Goal: Task Accomplishment & Management: Use online tool/utility

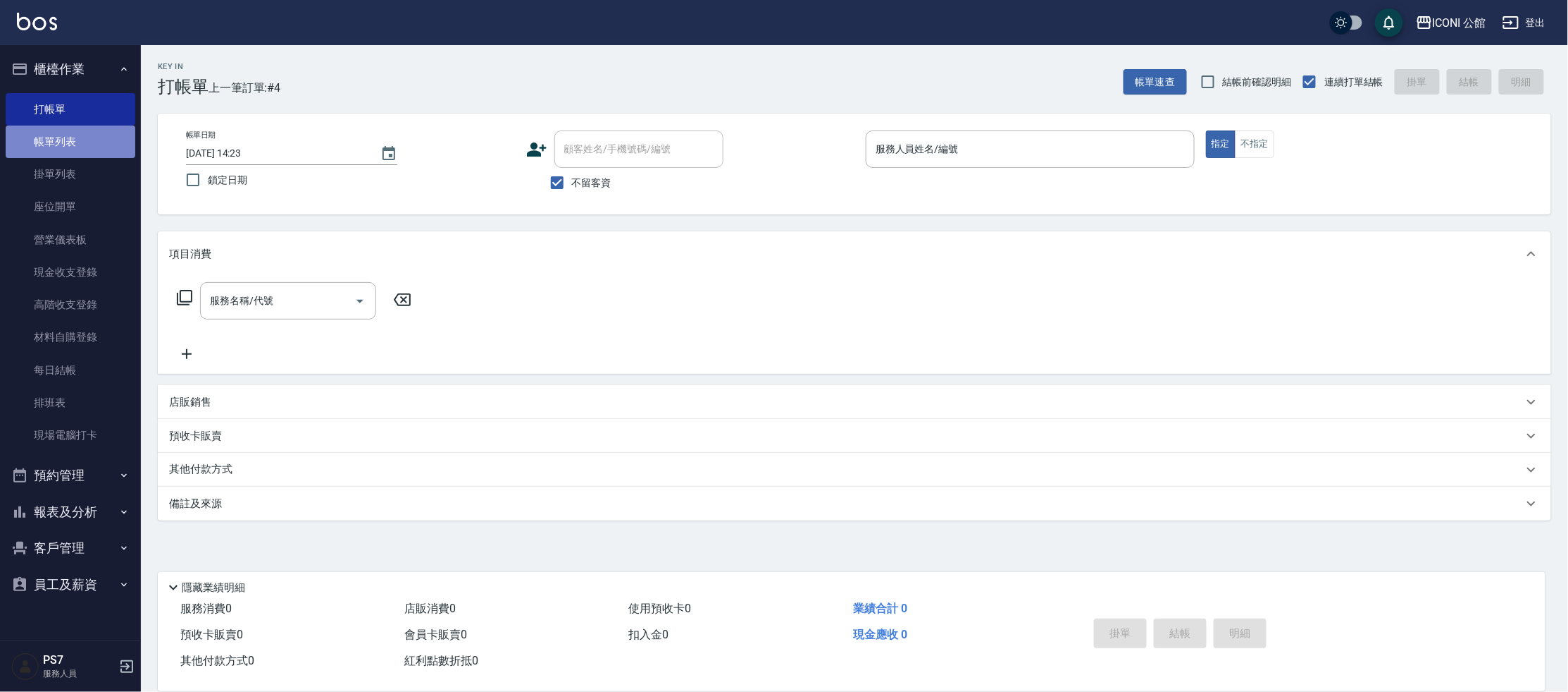
click at [91, 141] on link "帳單列表" at bounding box center [70, 141] width 129 height 32
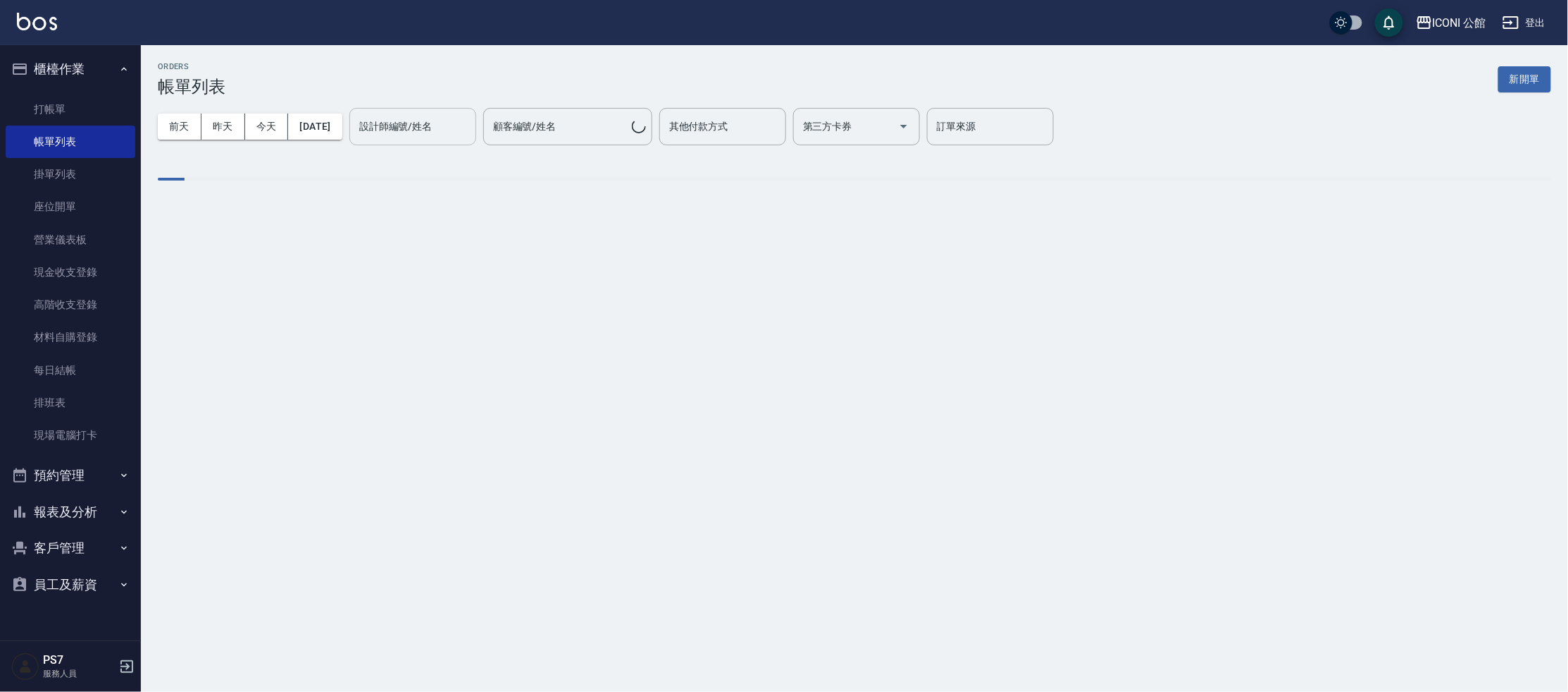
click at [437, 135] on input "設計師編號/姓名" at bounding box center [412, 126] width 114 height 25
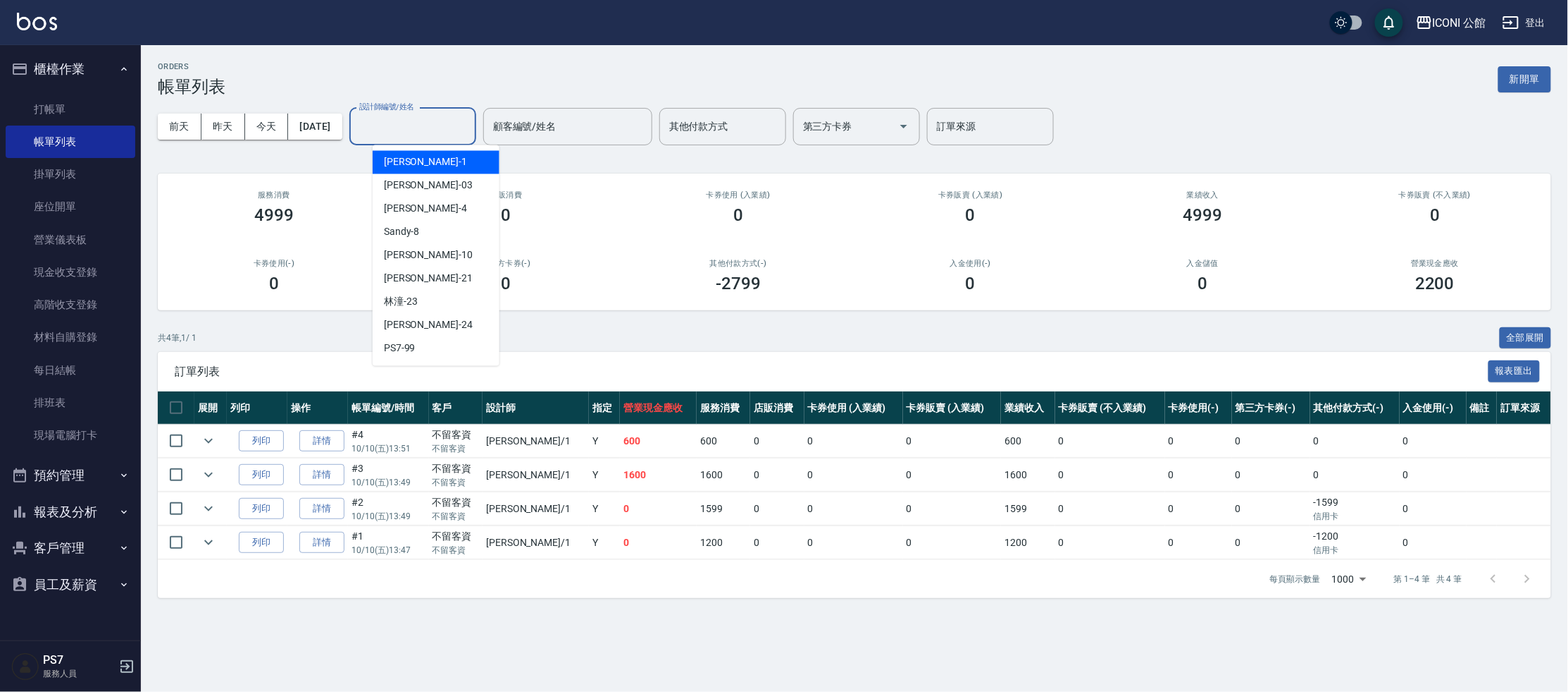
click at [424, 160] on div "[PERSON_NAME] -1" at bounding box center [435, 162] width 127 height 23
type input "[PERSON_NAME]-1"
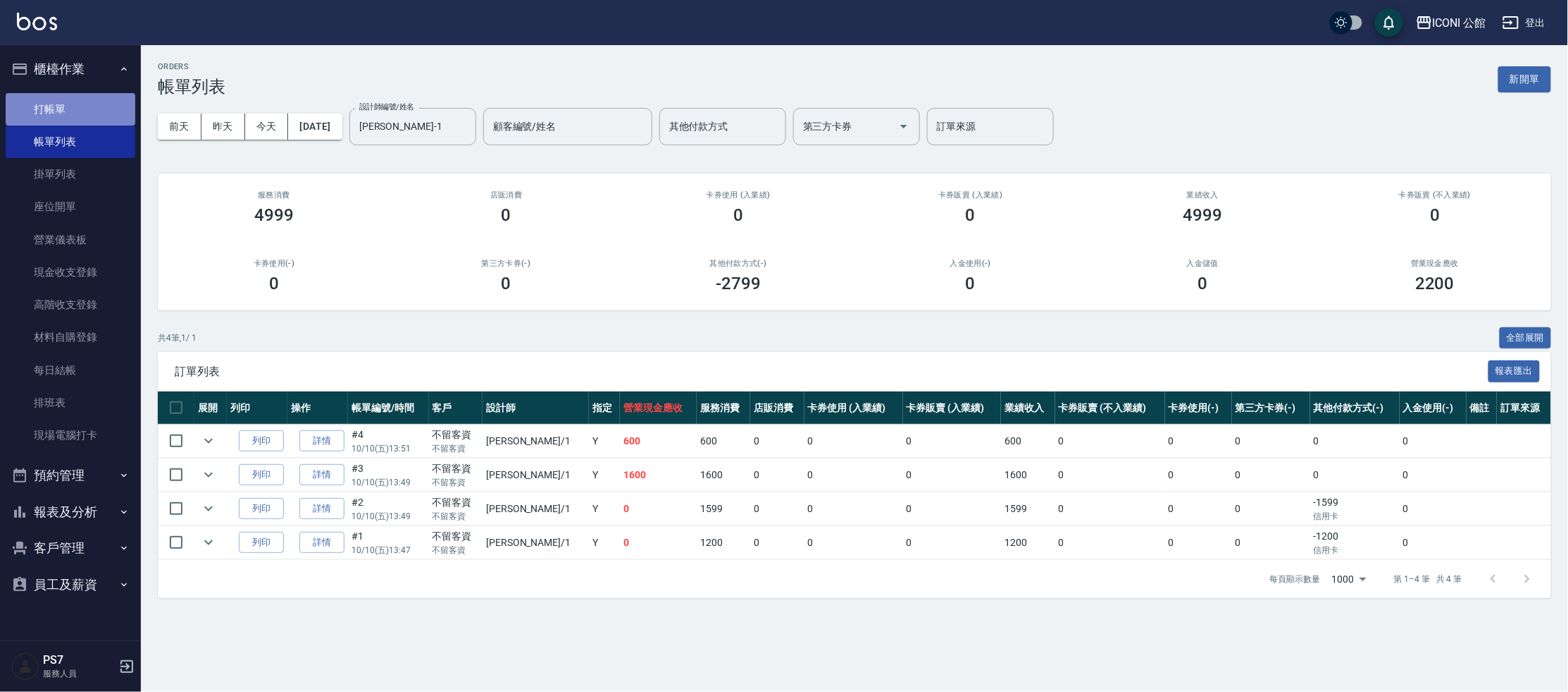
click at [91, 98] on link "打帳單" at bounding box center [70, 109] width 129 height 32
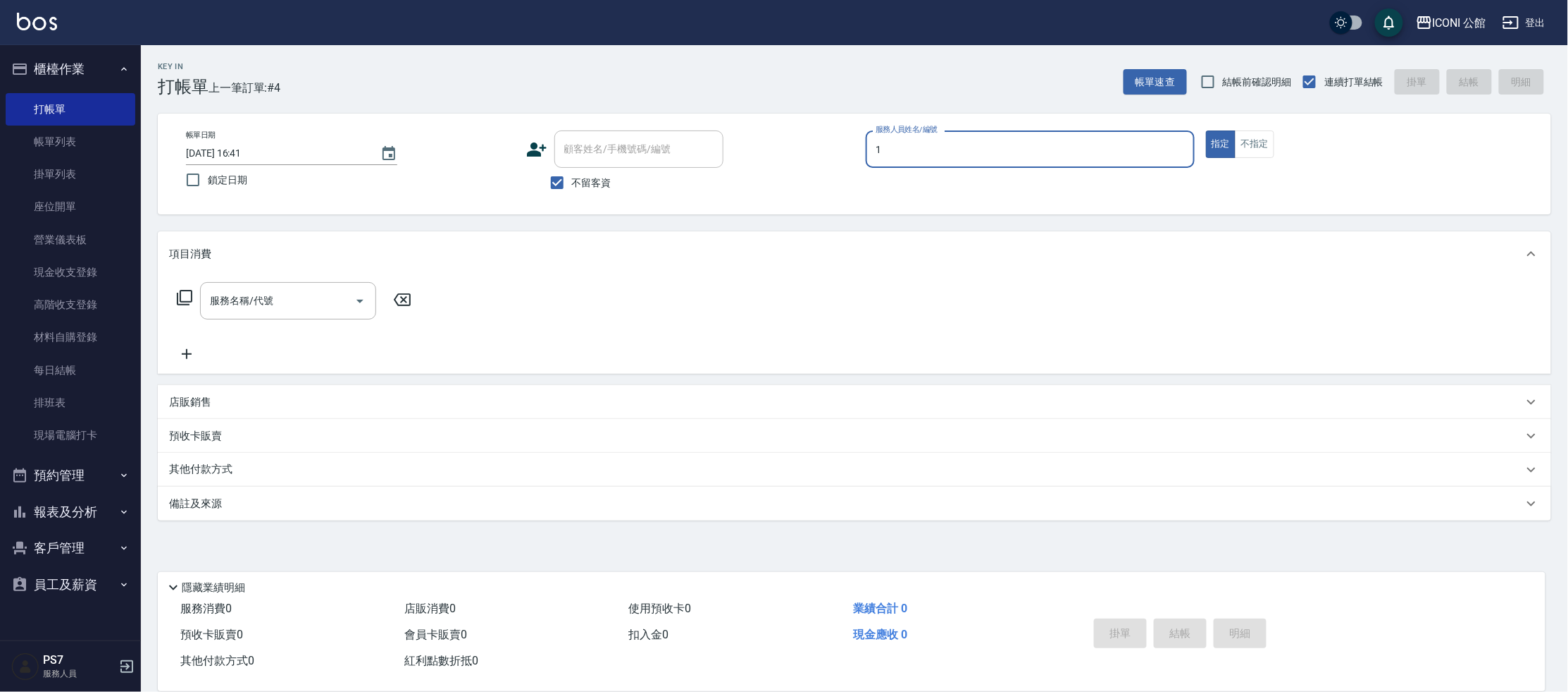
type input "[PERSON_NAME]-1"
type button "true"
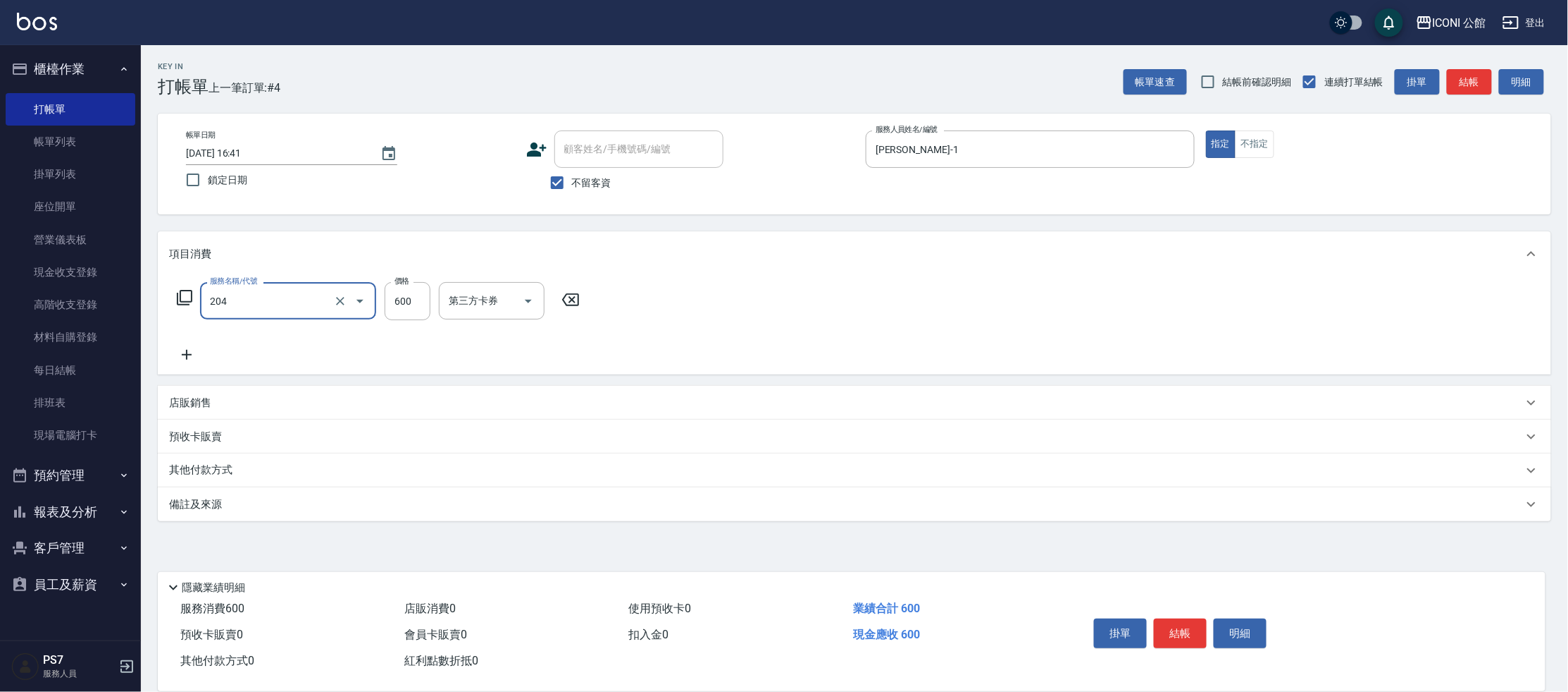
type input "指定洗+剪(204)"
type input "[PERSON_NAME]-1"
click at [203, 477] on p "其他付款方式" at bounding box center [204, 470] width 70 height 15
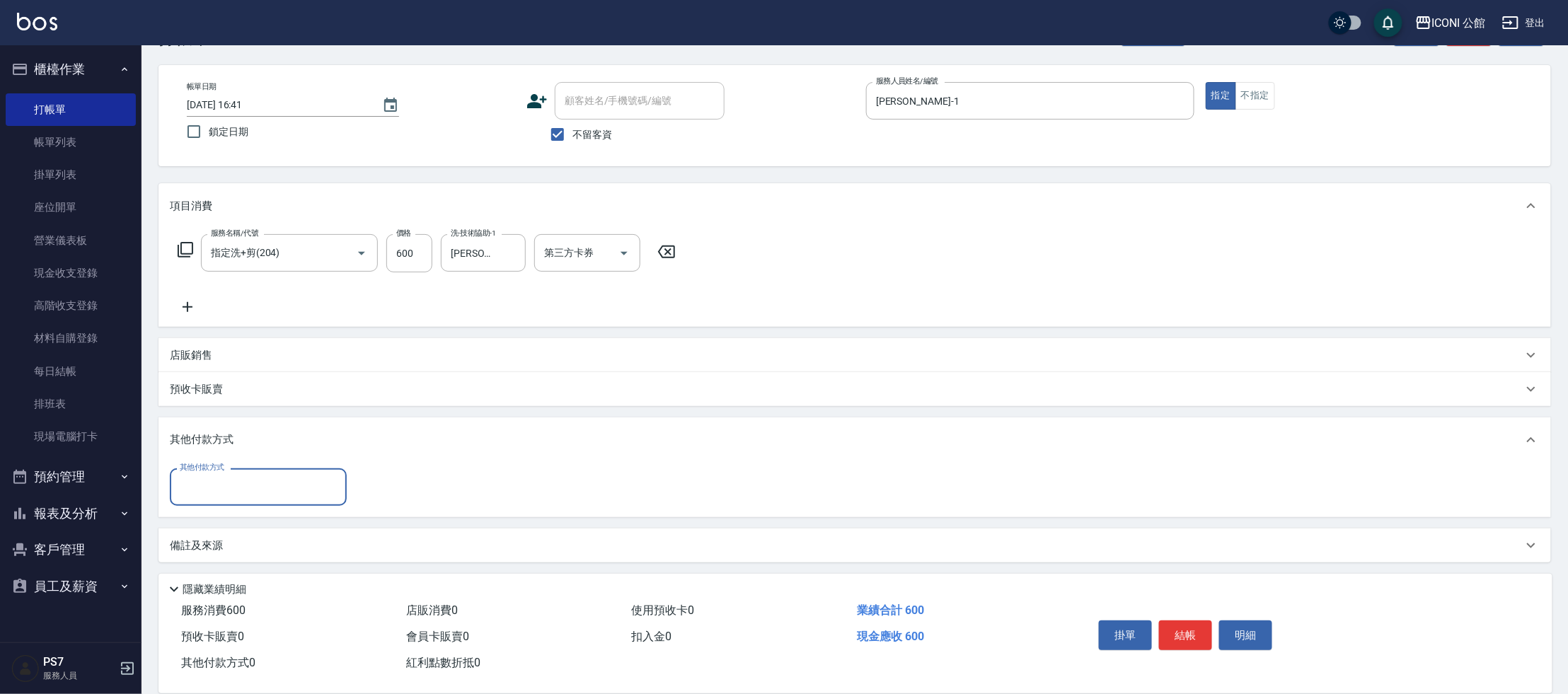
scroll to position [50, 0]
click at [203, 477] on input "其他付款方式" at bounding box center [258, 485] width 164 height 25
click at [230, 599] on span "信用卡" at bounding box center [258, 591] width 177 height 24
type input "信用卡"
click at [407, 493] on input "0" at bounding box center [408, 486] width 106 height 38
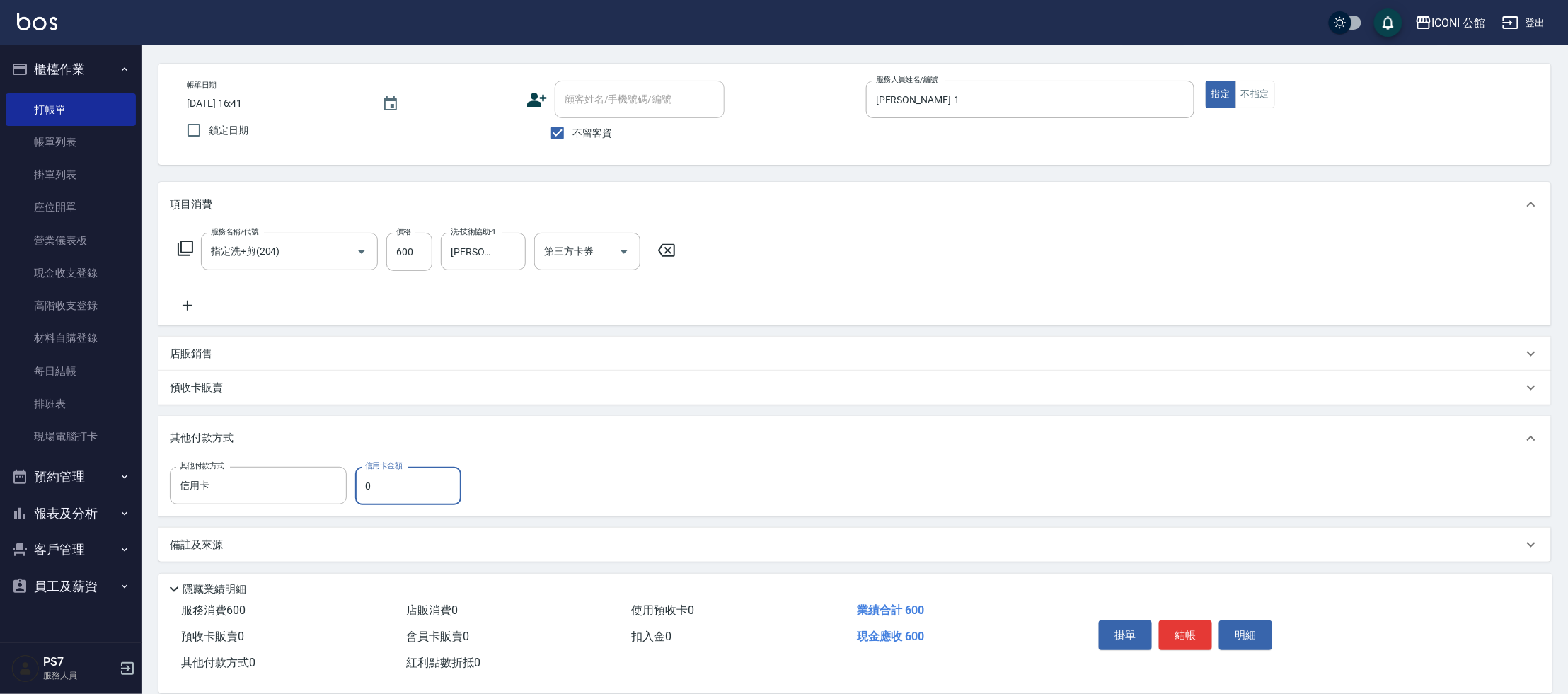
drag, startPoint x: 407, startPoint y: 493, endPoint x: 413, endPoint y: 484, distance: 10.8
click at [407, 493] on input "0" at bounding box center [408, 486] width 106 height 38
type input "600"
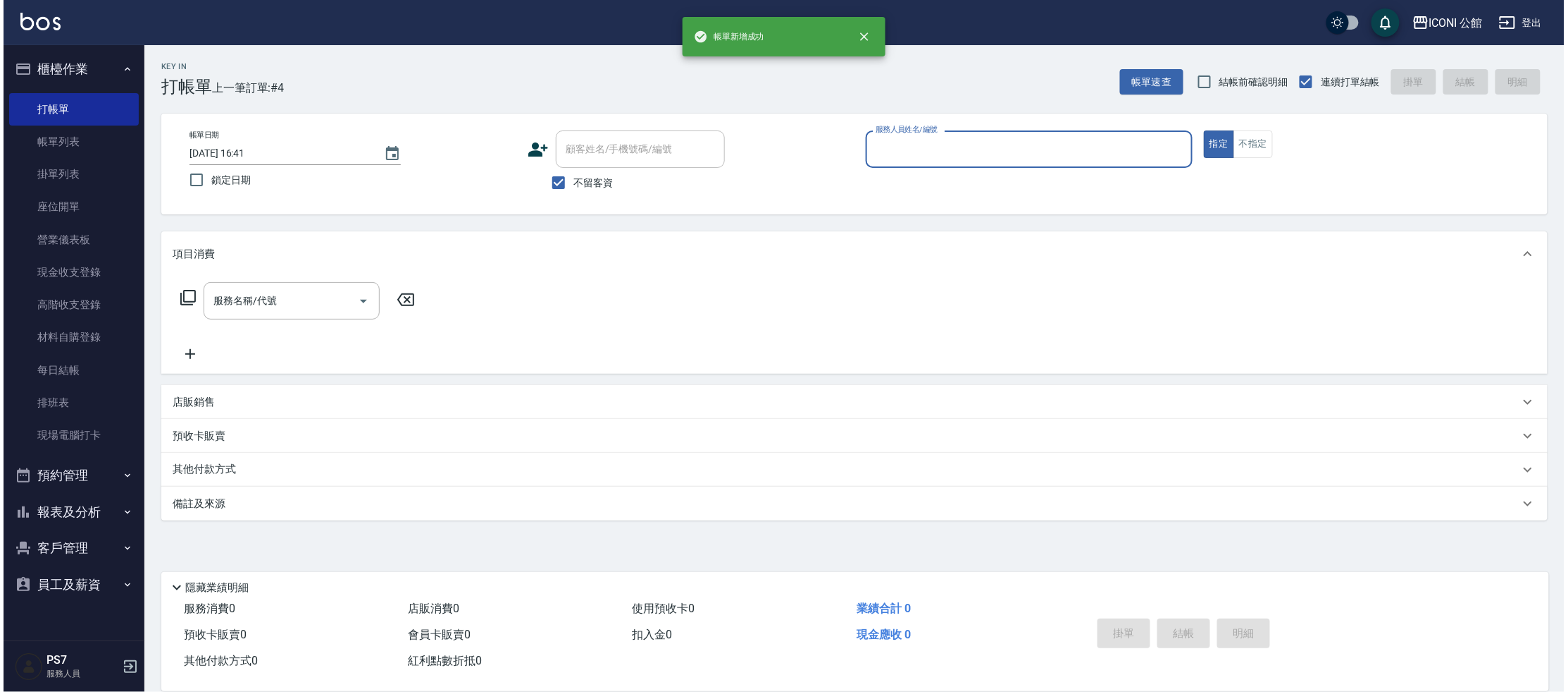
scroll to position [0, 0]
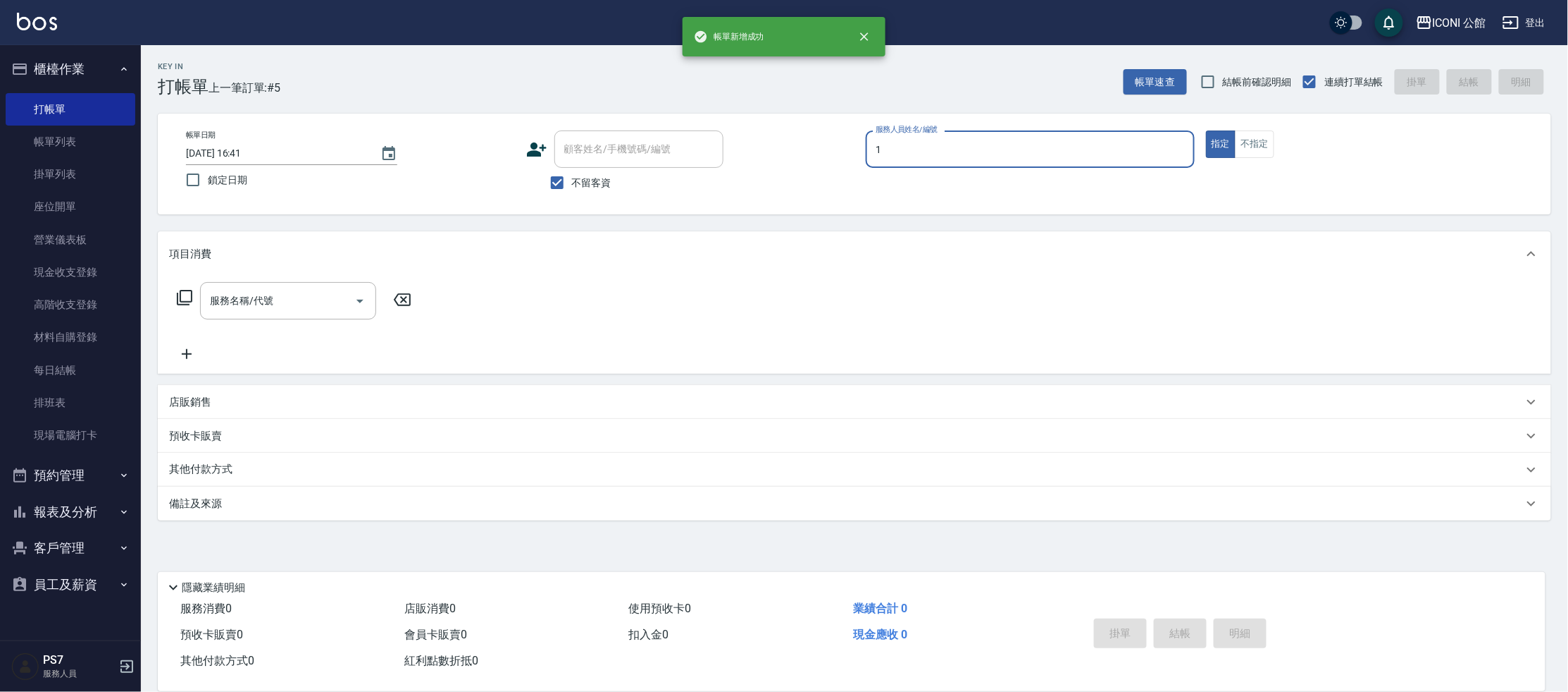
type input "[PERSON_NAME]-1"
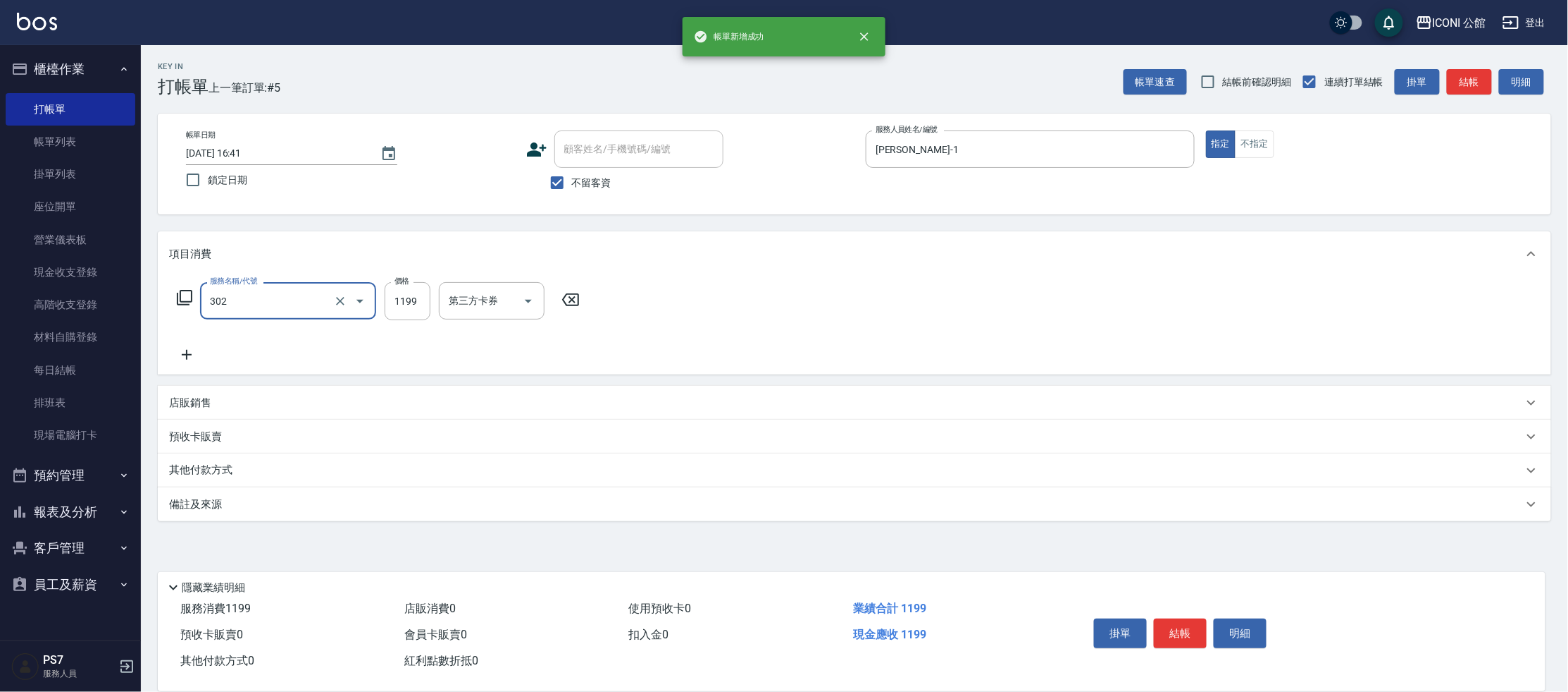
type input "設計燙髮(302)"
type input "1200"
type input "[PERSON_NAME]-1"
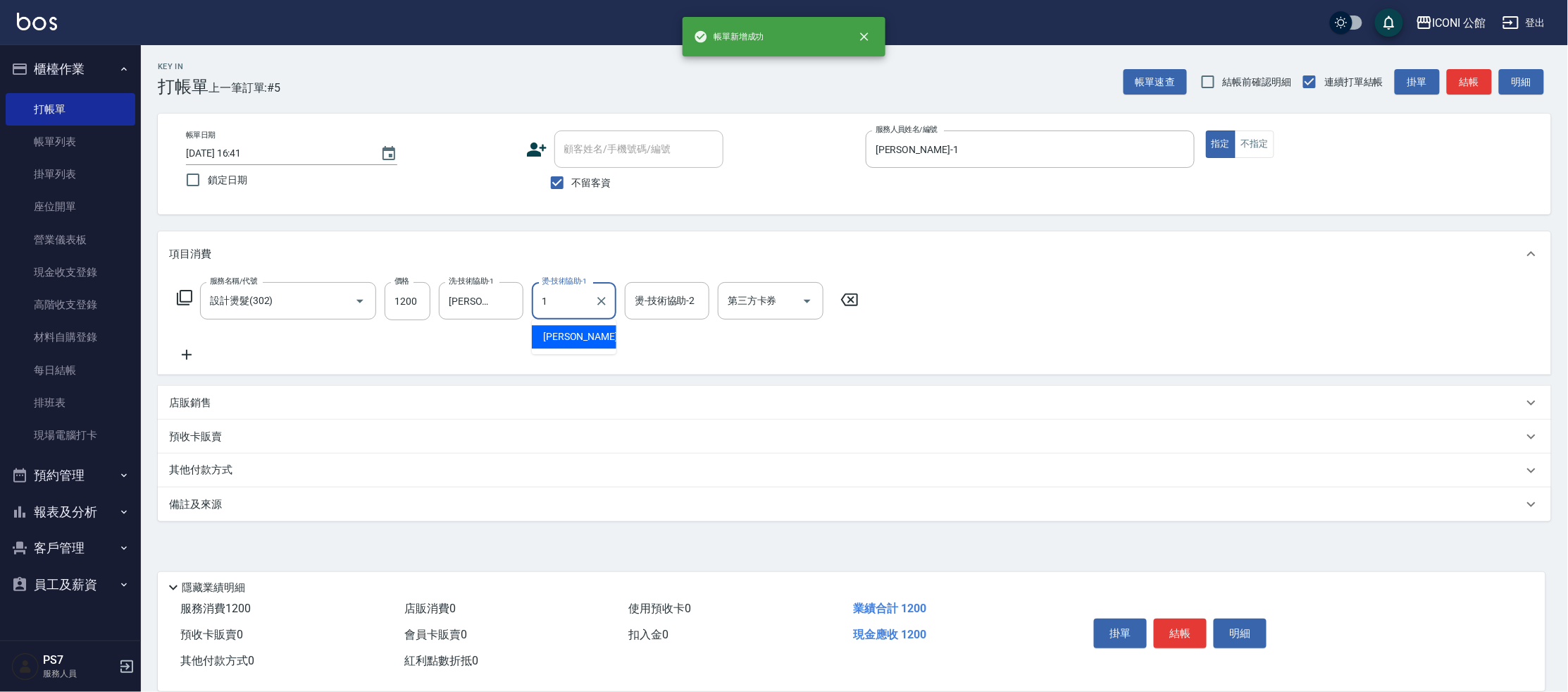
type input "[PERSON_NAME]-1"
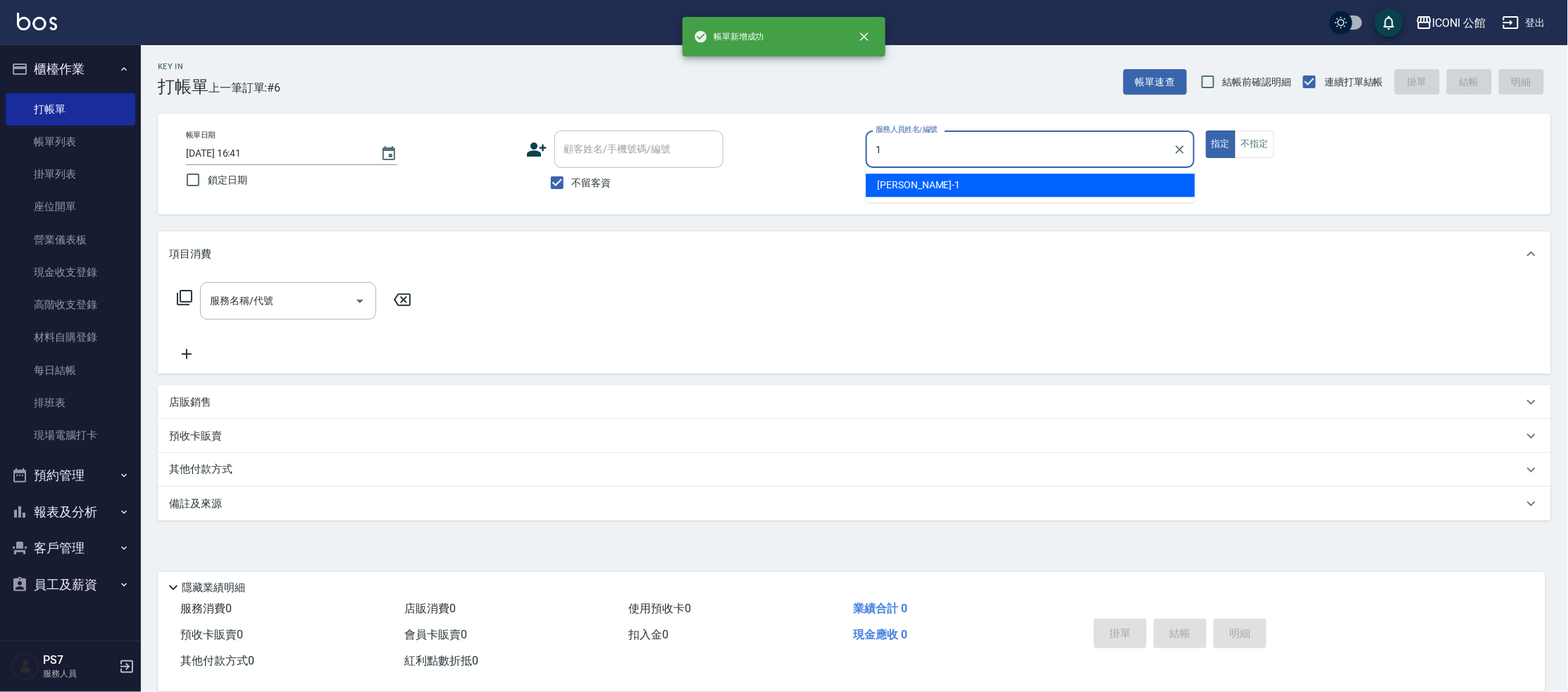
type input "[PERSON_NAME]-1"
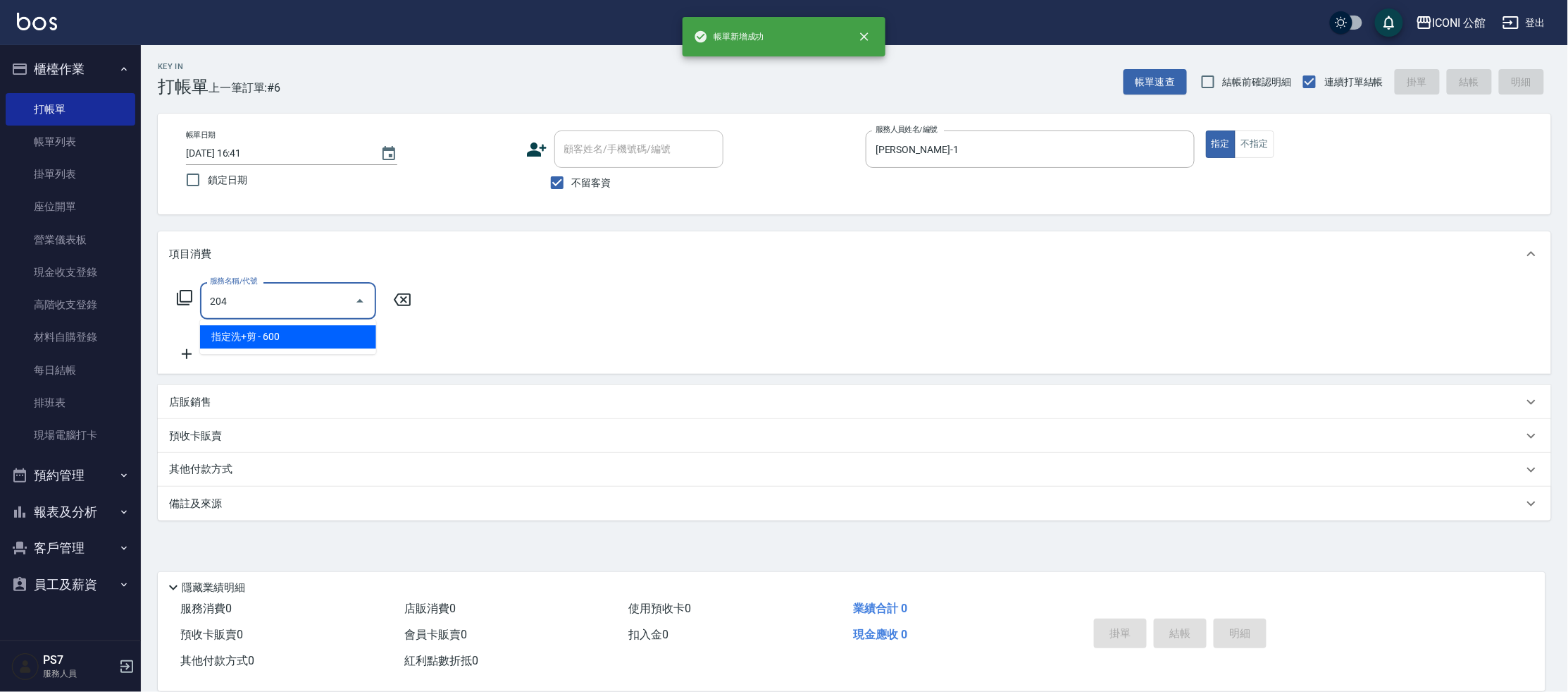
type input "指定洗+剪(204)"
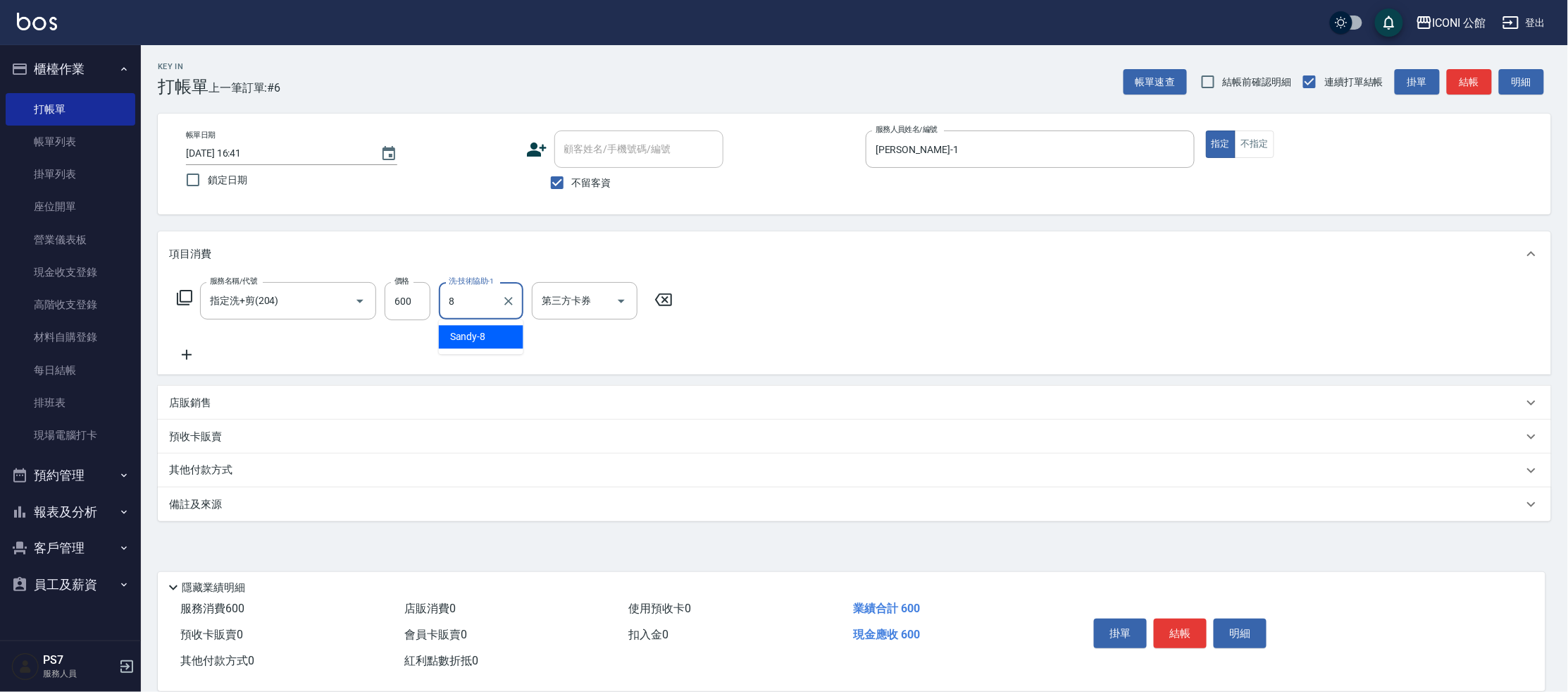
type input "Sandy-8"
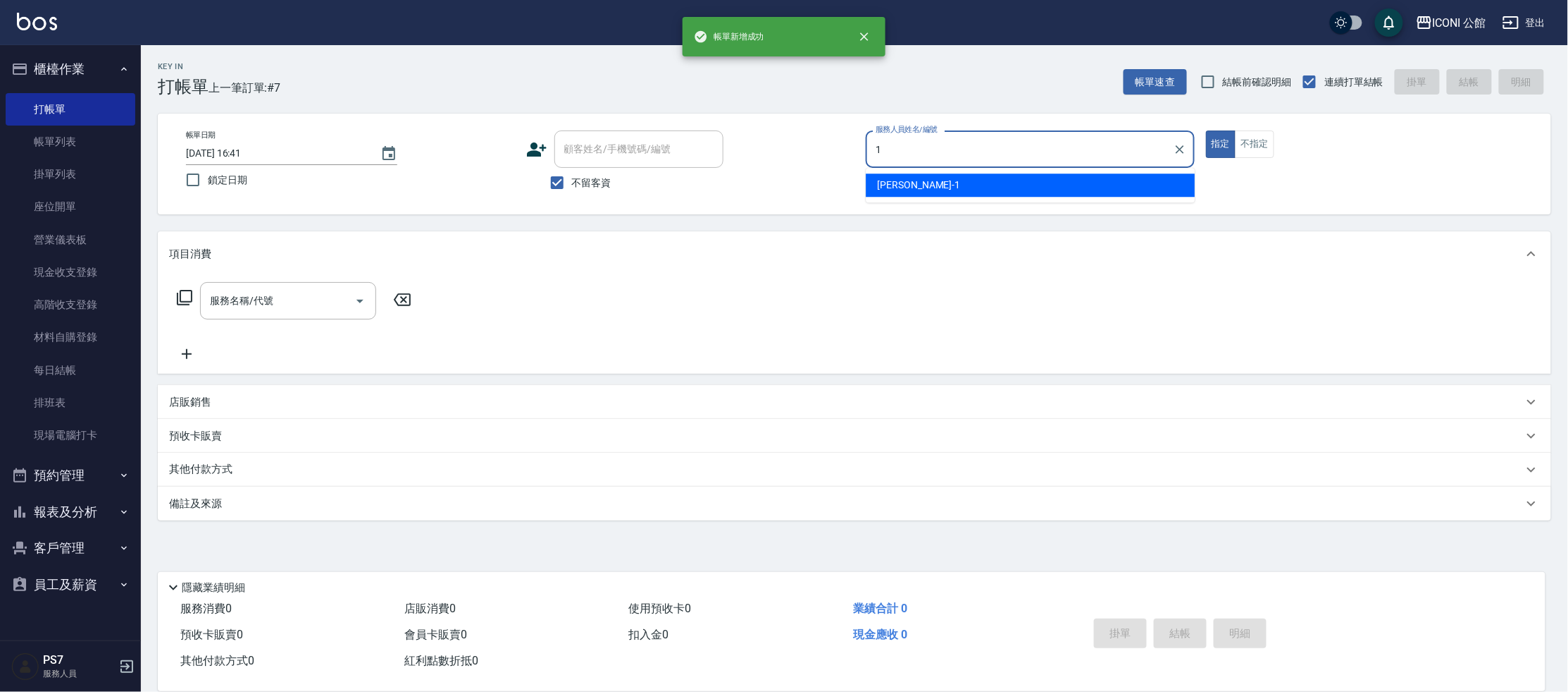
type input "[PERSON_NAME]-1"
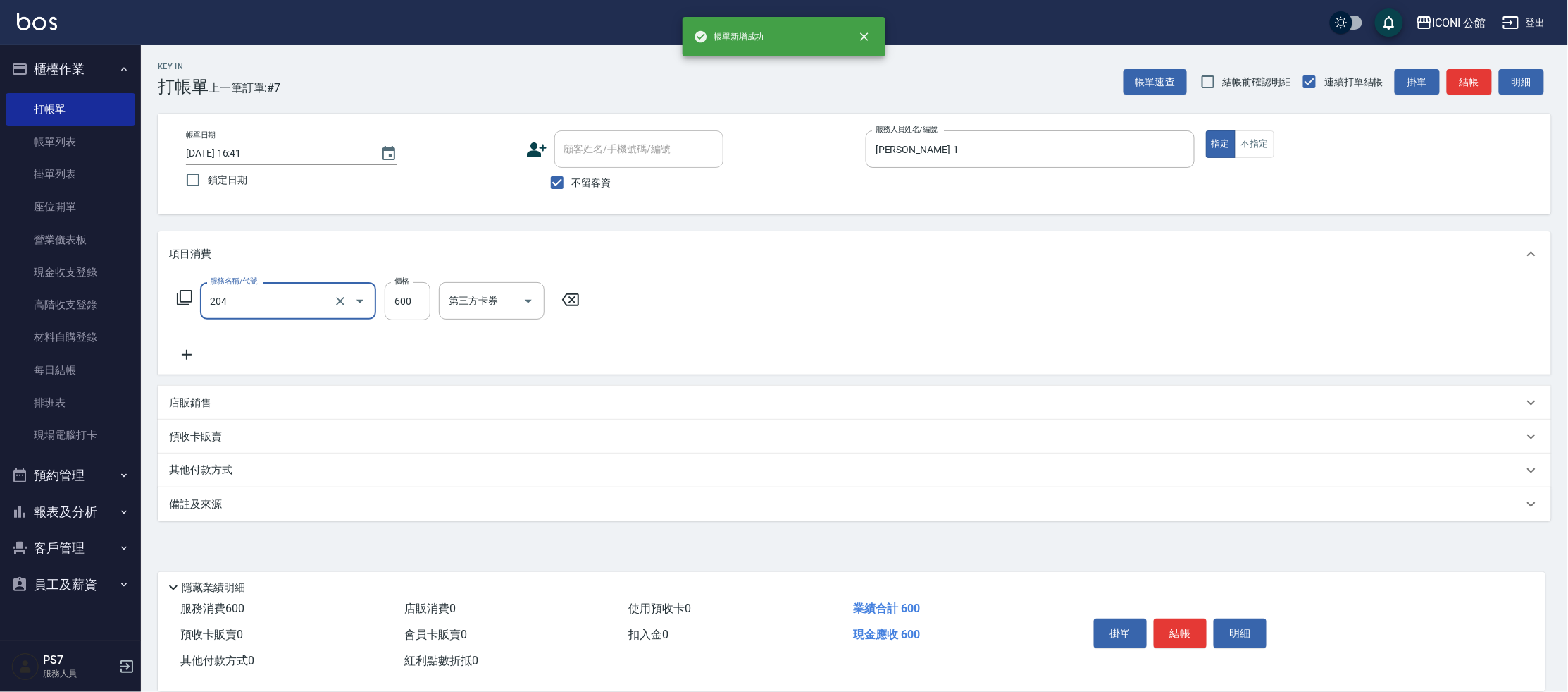
type input "指定洗+剪(204)"
type input "[PERSON_NAME]-1"
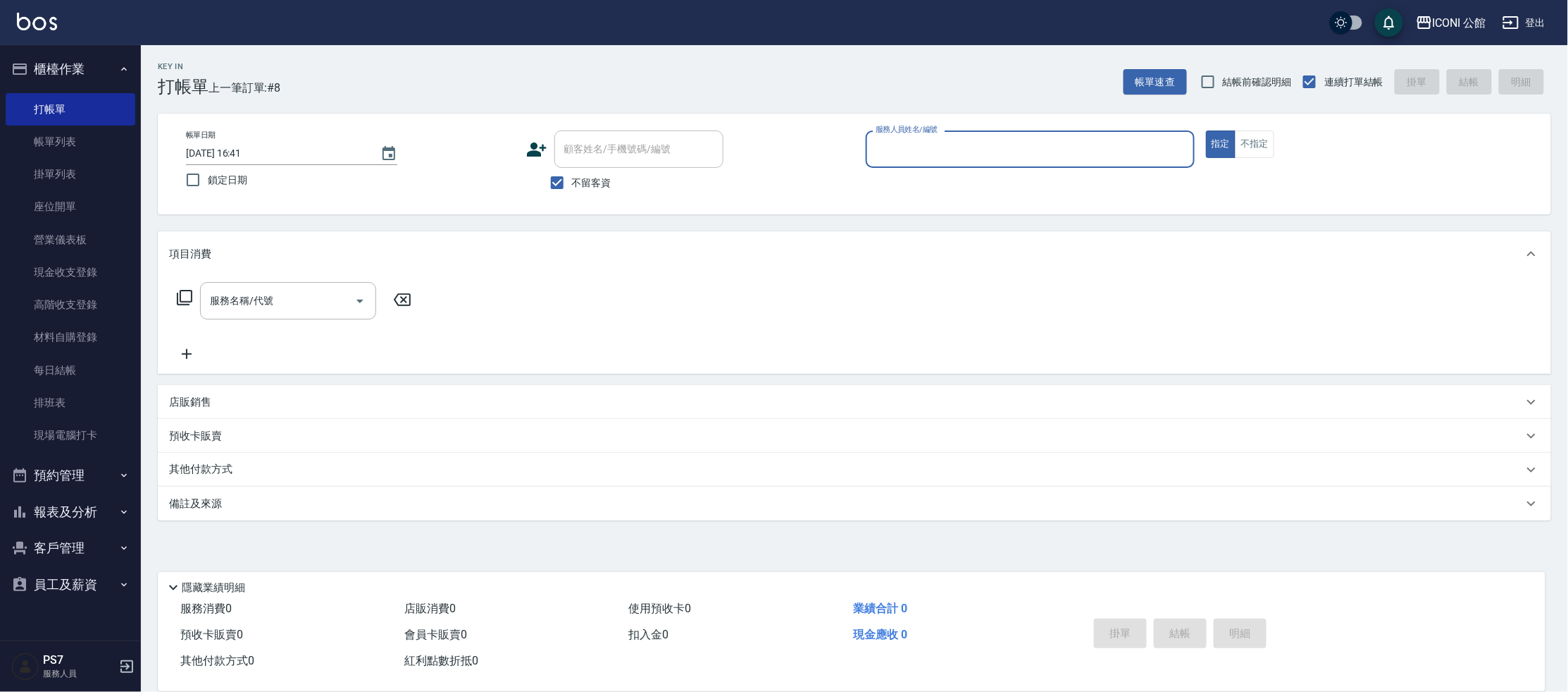
click at [140, 99] on nav "櫃檯作業 打帳單 帳單列表 掛單列表 座位開單 營業儀表板 現金收支登錄 高階收支登錄 材料自購登錄 每日結帳 排班表 現場電腦打卡 預約管理 預約管理 單日…" at bounding box center [70, 343] width 141 height 595
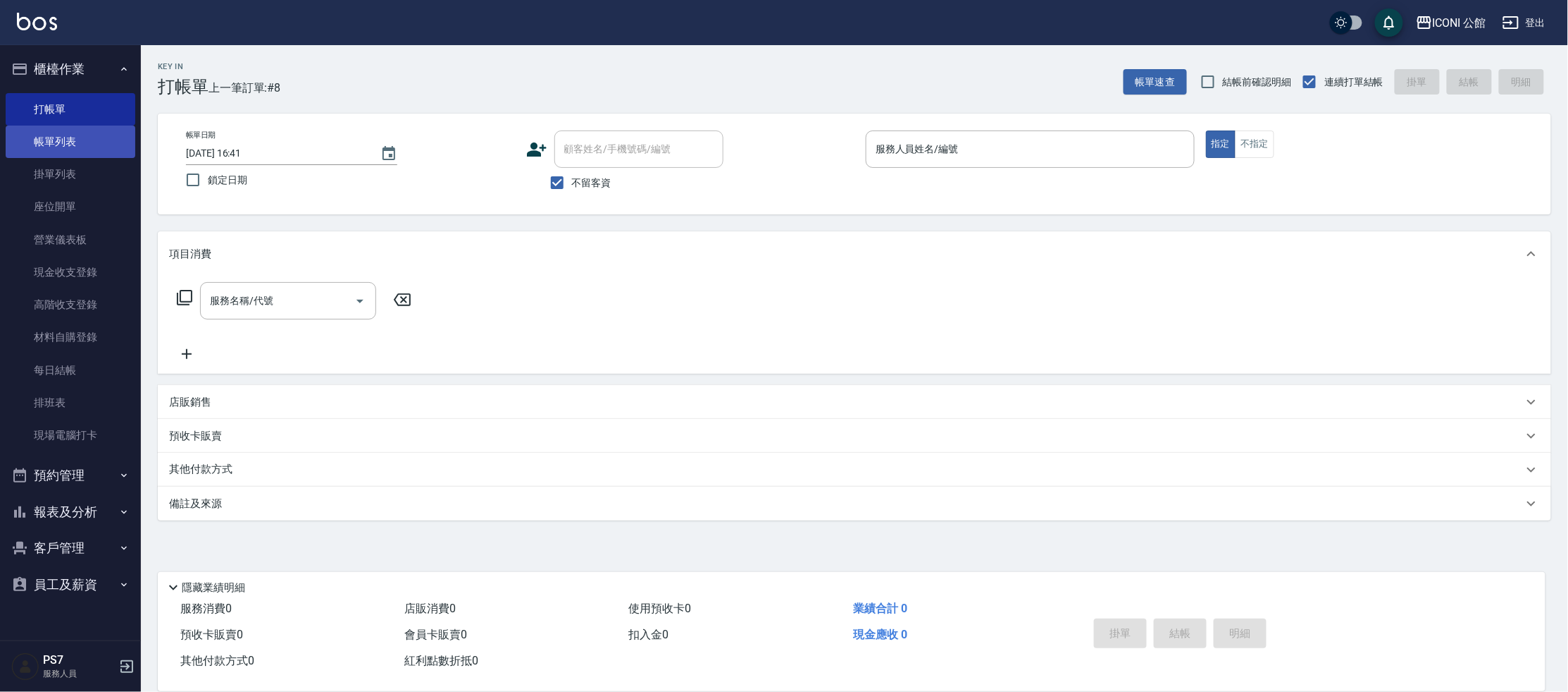
click at [93, 147] on link "帳單列表" at bounding box center [70, 141] width 129 height 32
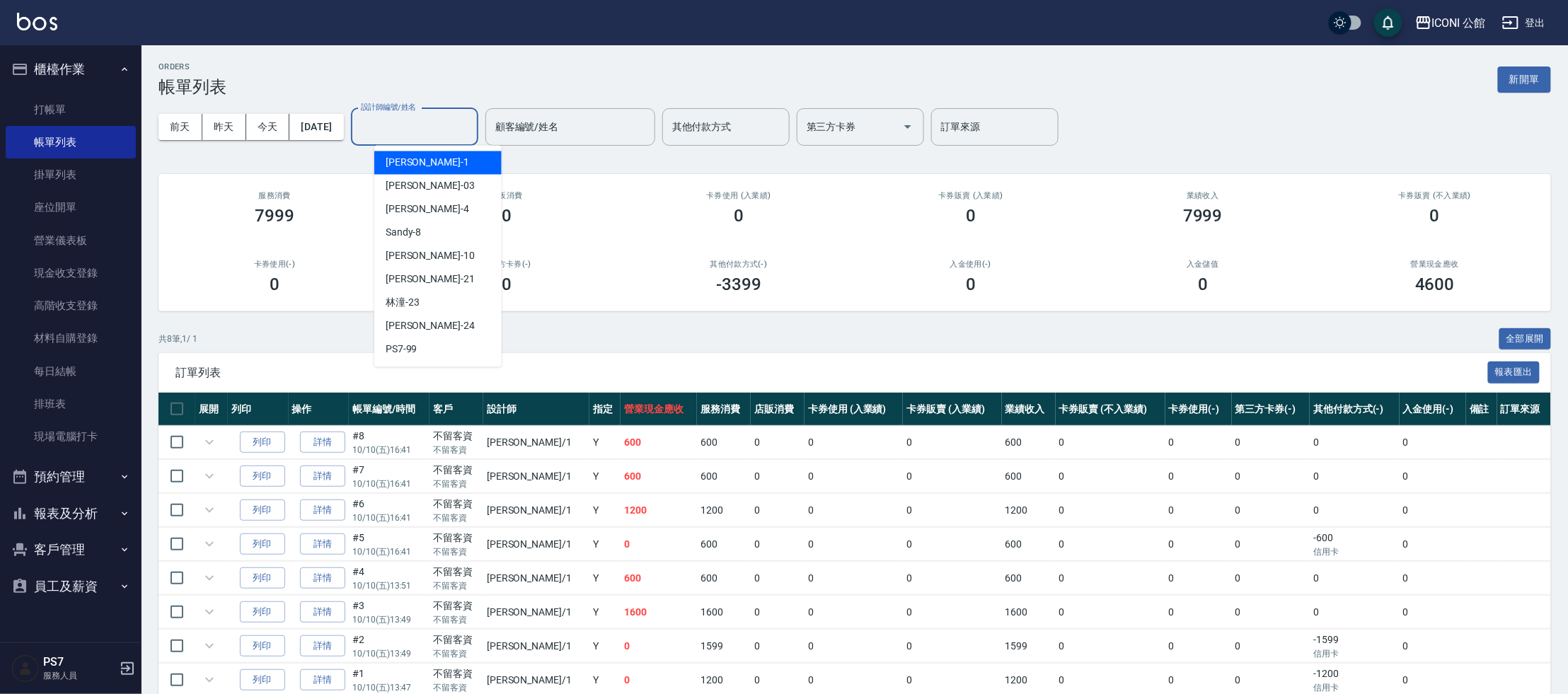
click at [467, 139] on input "設計師編號/姓名" at bounding box center [414, 126] width 114 height 25
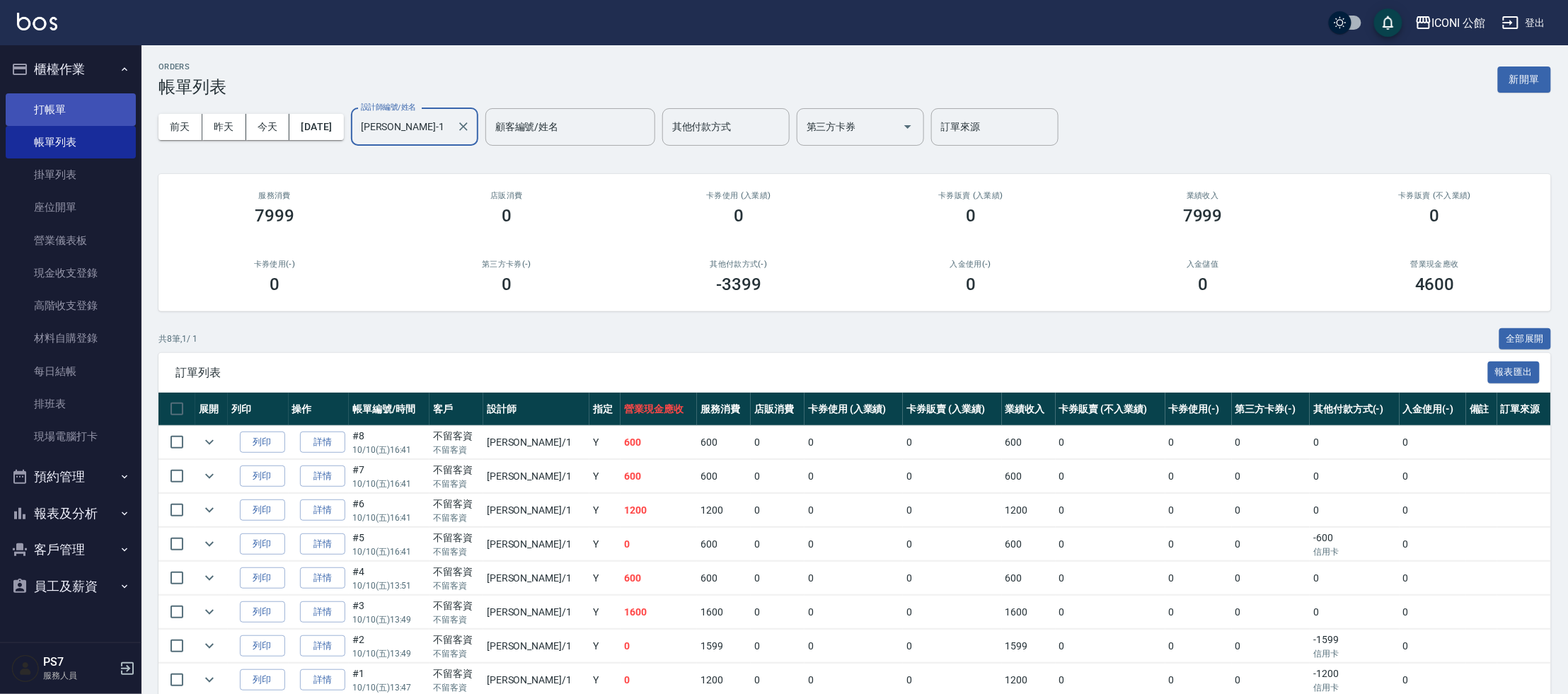
type input "[PERSON_NAME]-1"
click at [75, 112] on link "打帳單" at bounding box center [71, 109] width 130 height 32
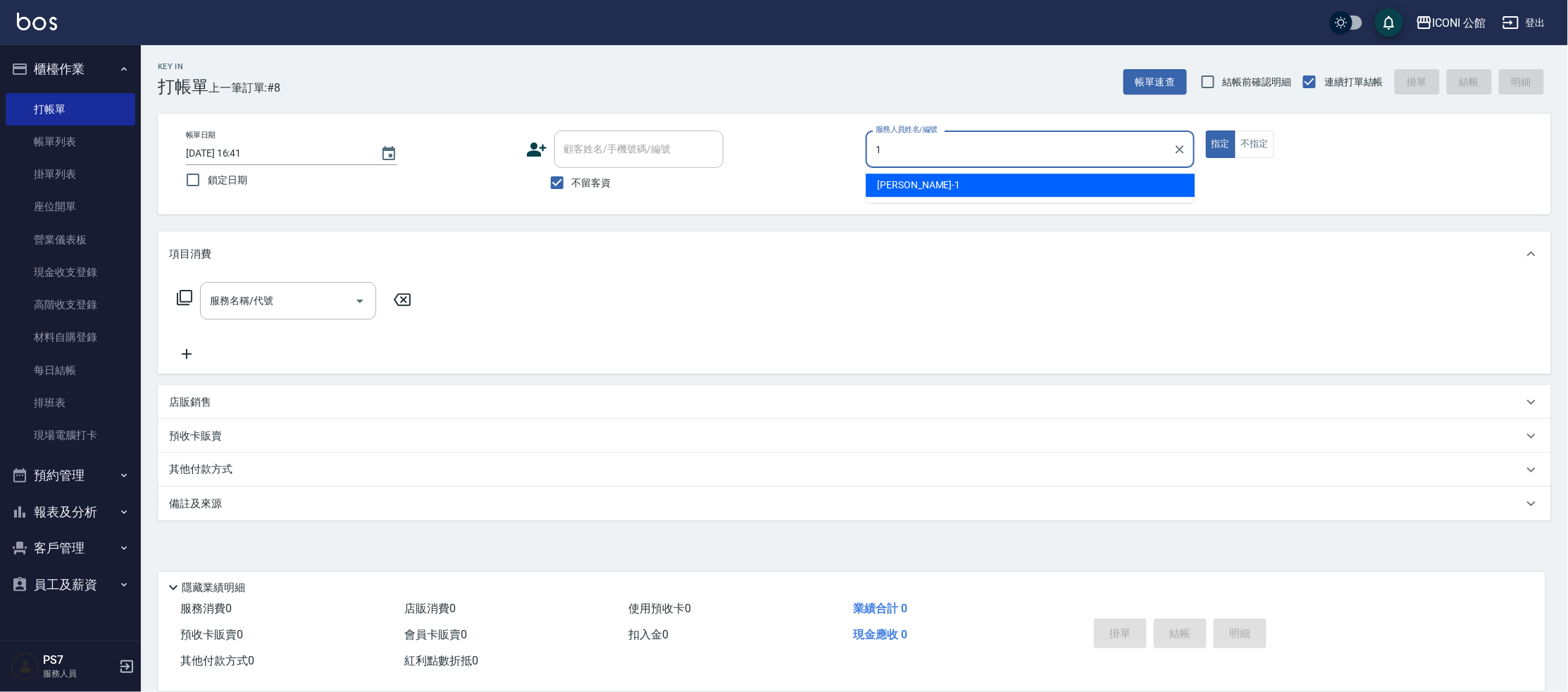
type input "[PERSON_NAME]-1"
type button "true"
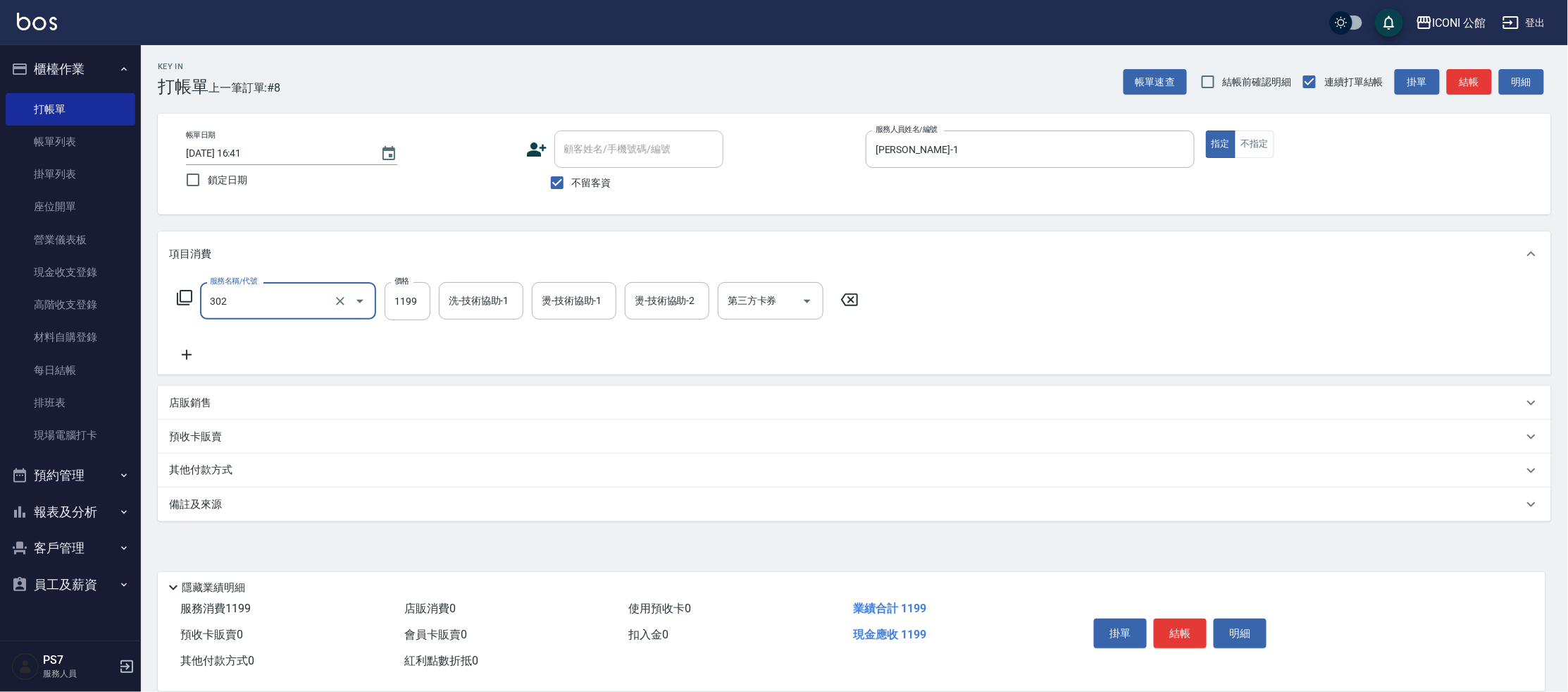
type input "設計燙髮(302)"
type input "1900"
type input "[PERSON_NAME]-1"
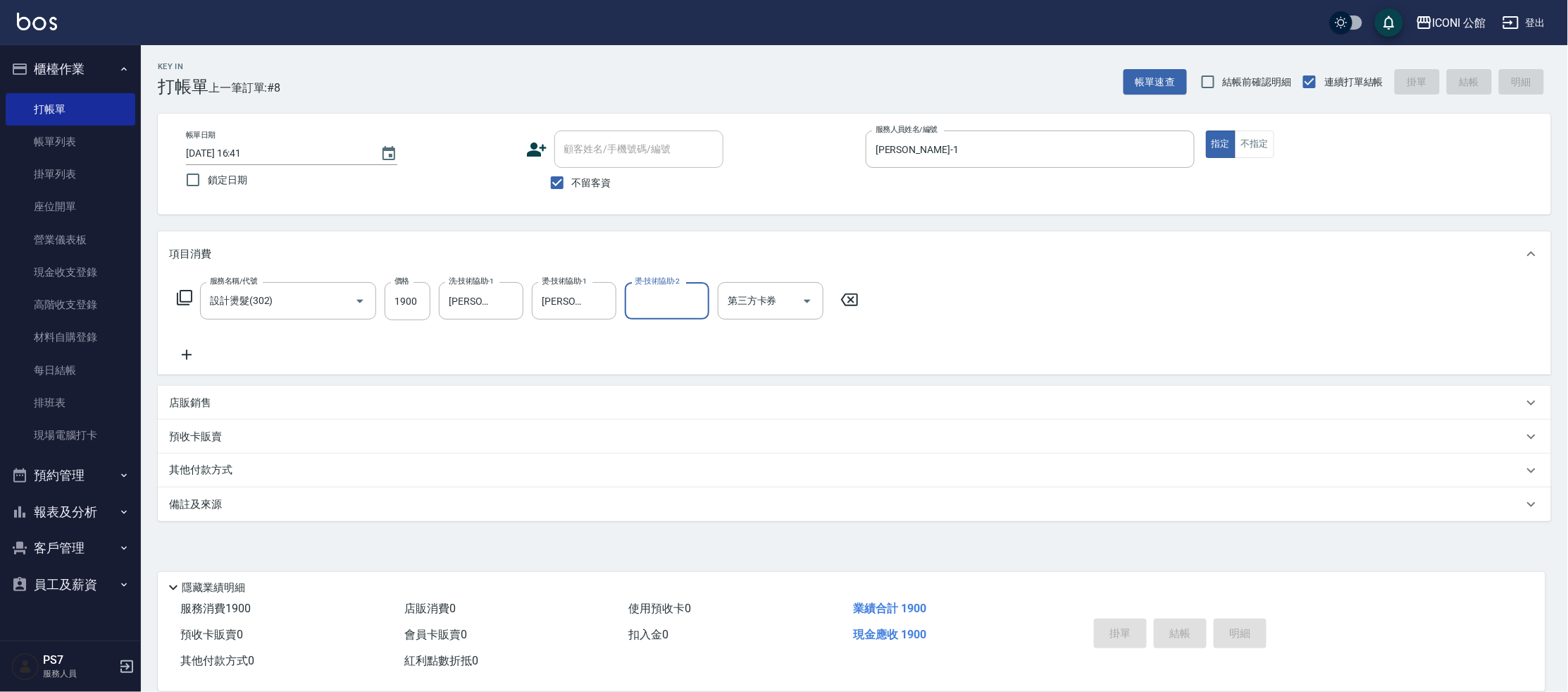
type input "[DATE] 16:42"
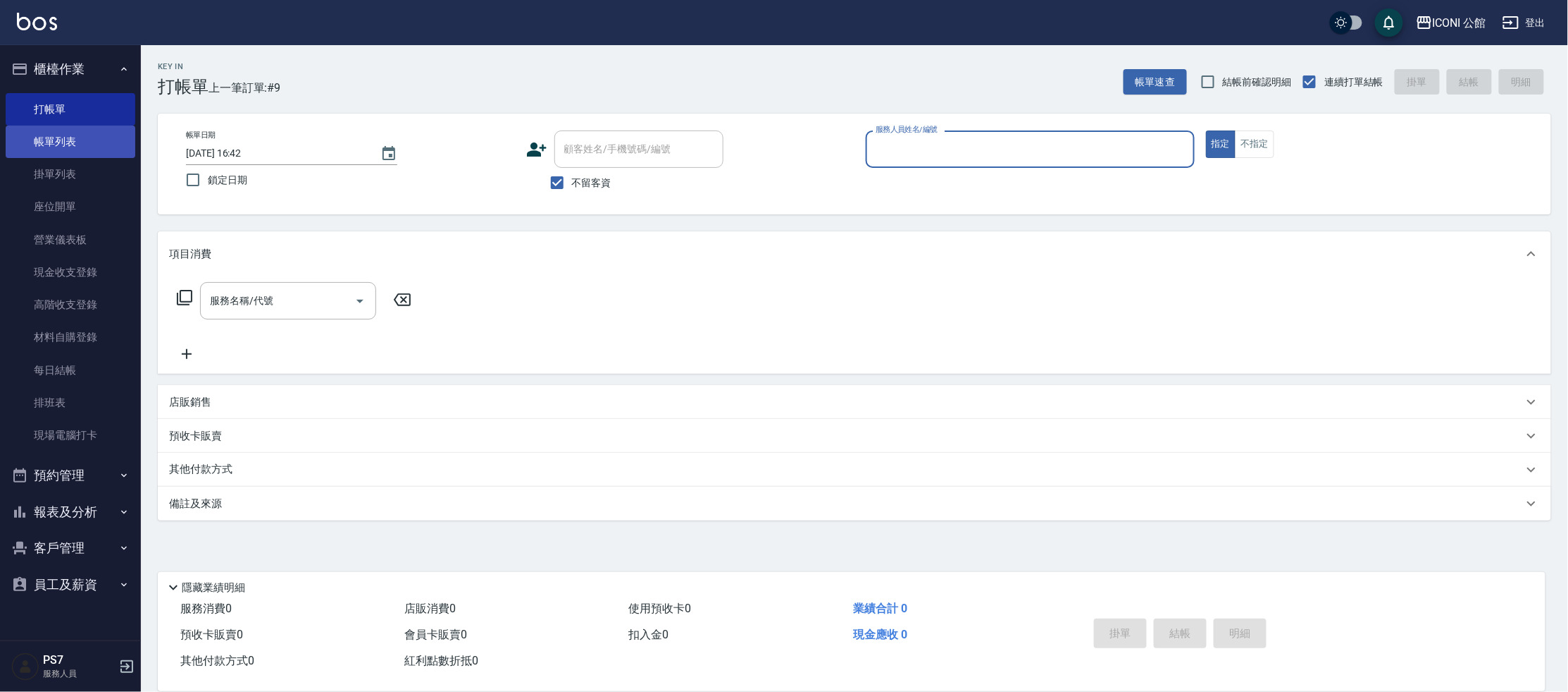
click at [116, 147] on link "帳單列表" at bounding box center [70, 141] width 129 height 32
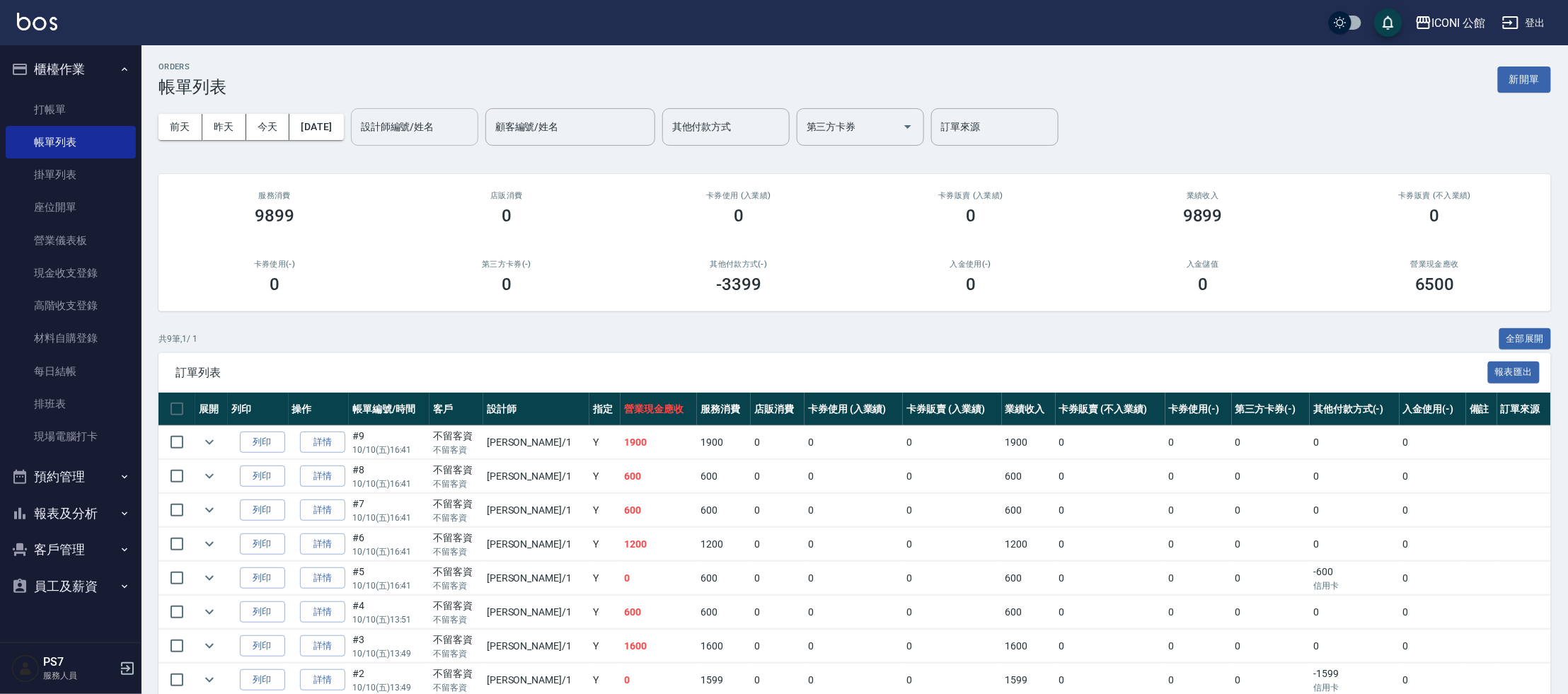
drag, startPoint x: 461, startPoint y: 122, endPoint x: 391, endPoint y: 129, distance: 70.3
click at [460, 122] on input "設計師編號/姓名" at bounding box center [414, 126] width 114 height 25
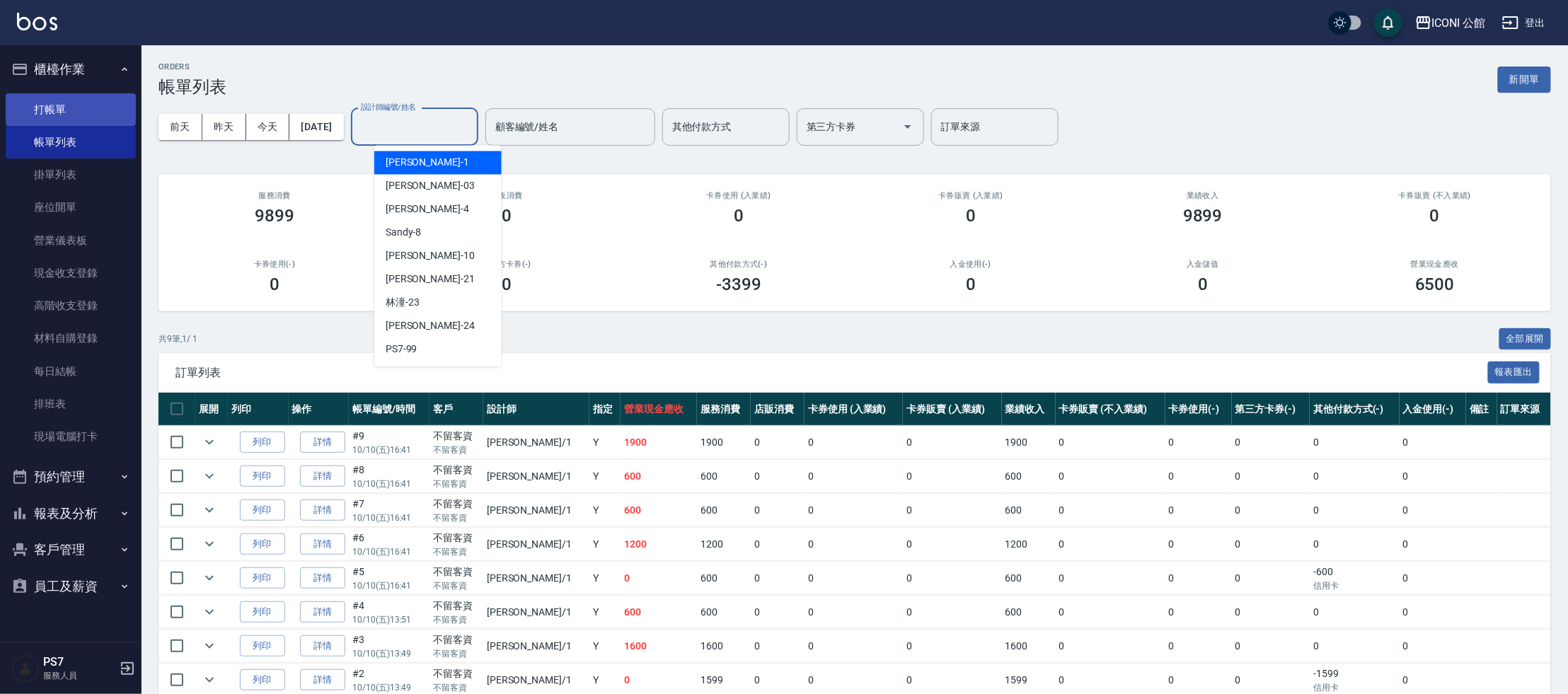
click at [63, 106] on link "打帳單" at bounding box center [71, 109] width 130 height 32
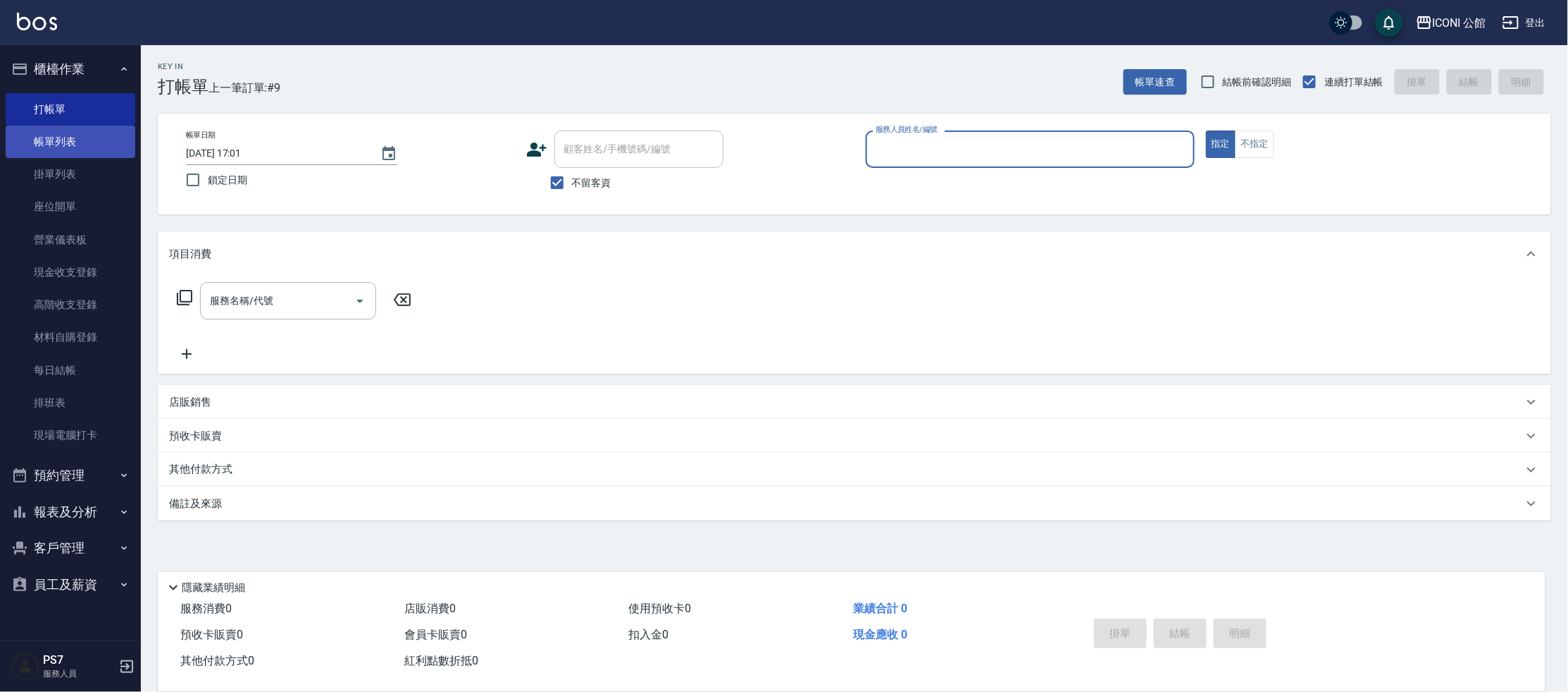
click at [86, 143] on link "帳單列表" at bounding box center [70, 141] width 129 height 32
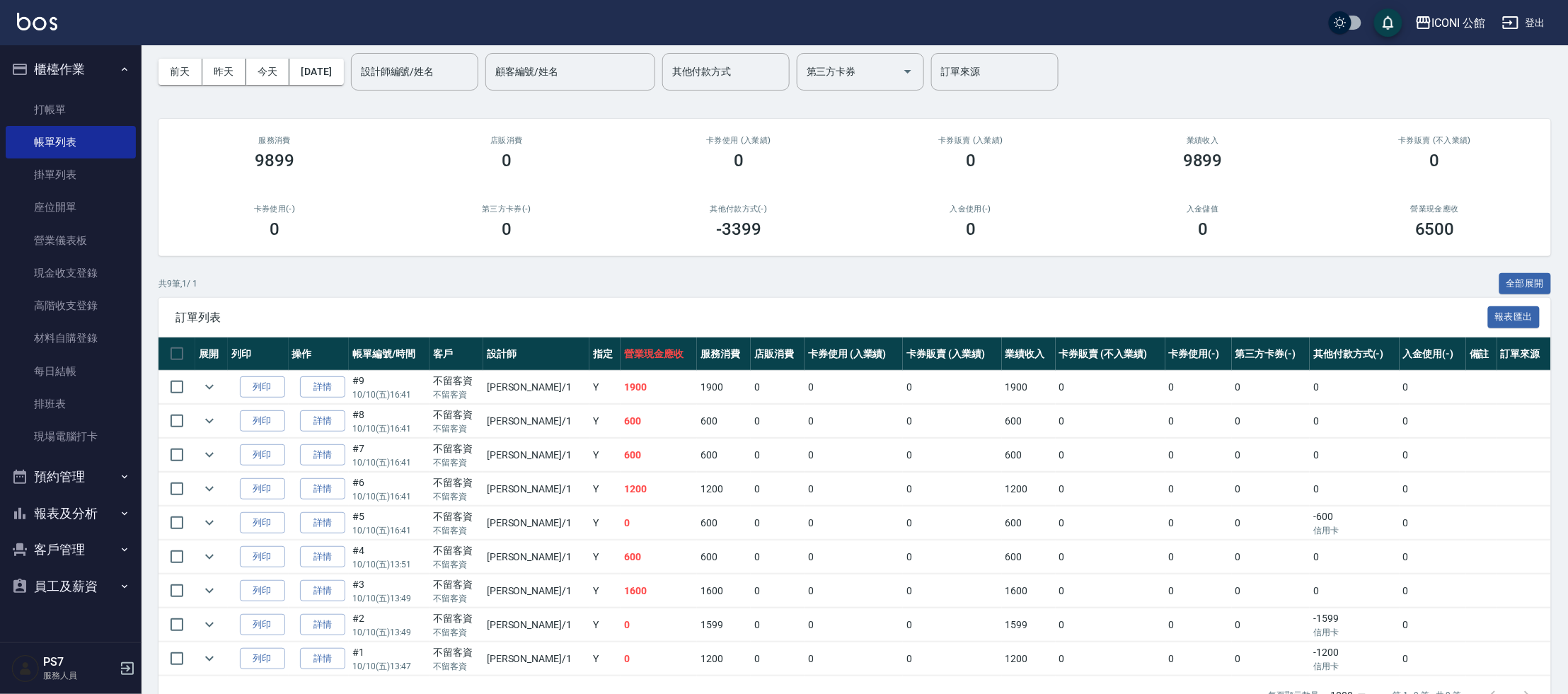
scroll to position [86, 0]
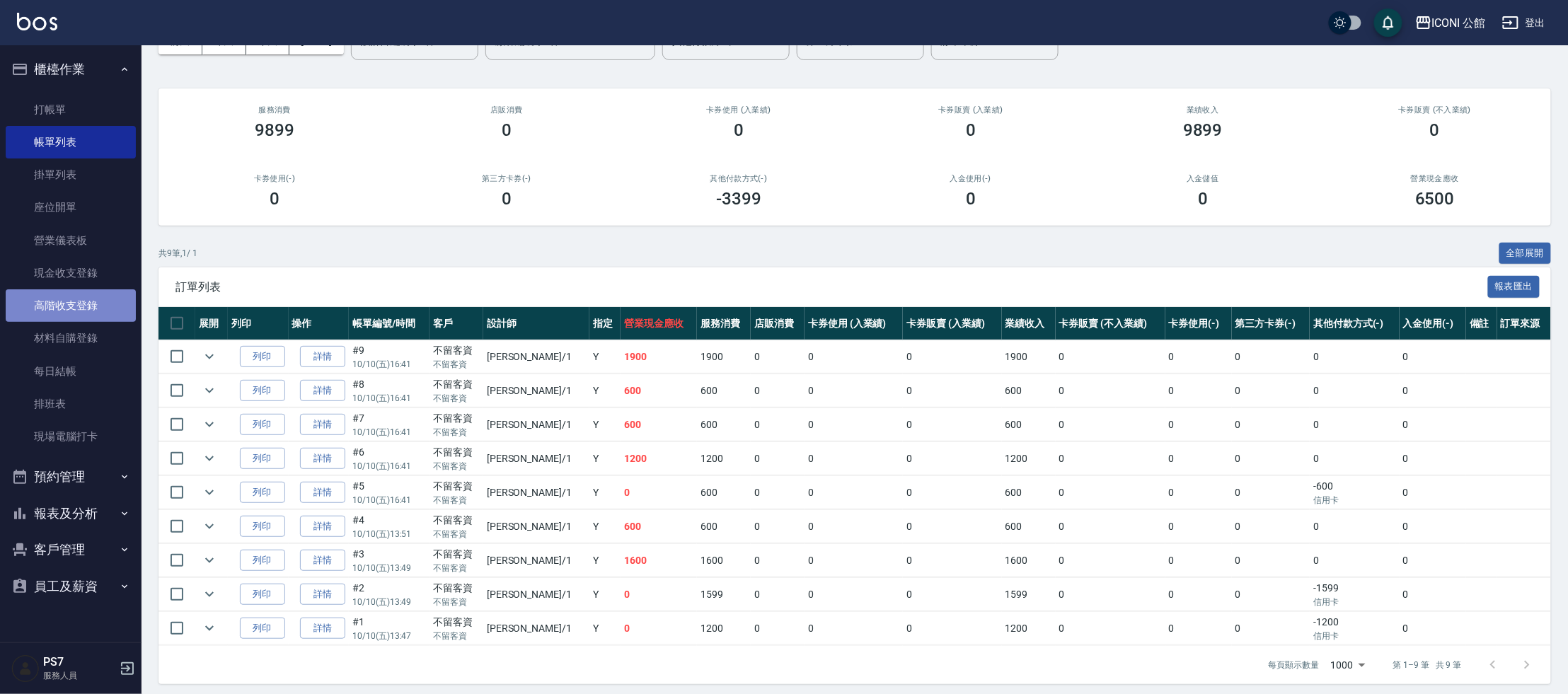
click at [101, 301] on link "高階收支登錄" at bounding box center [71, 306] width 130 height 32
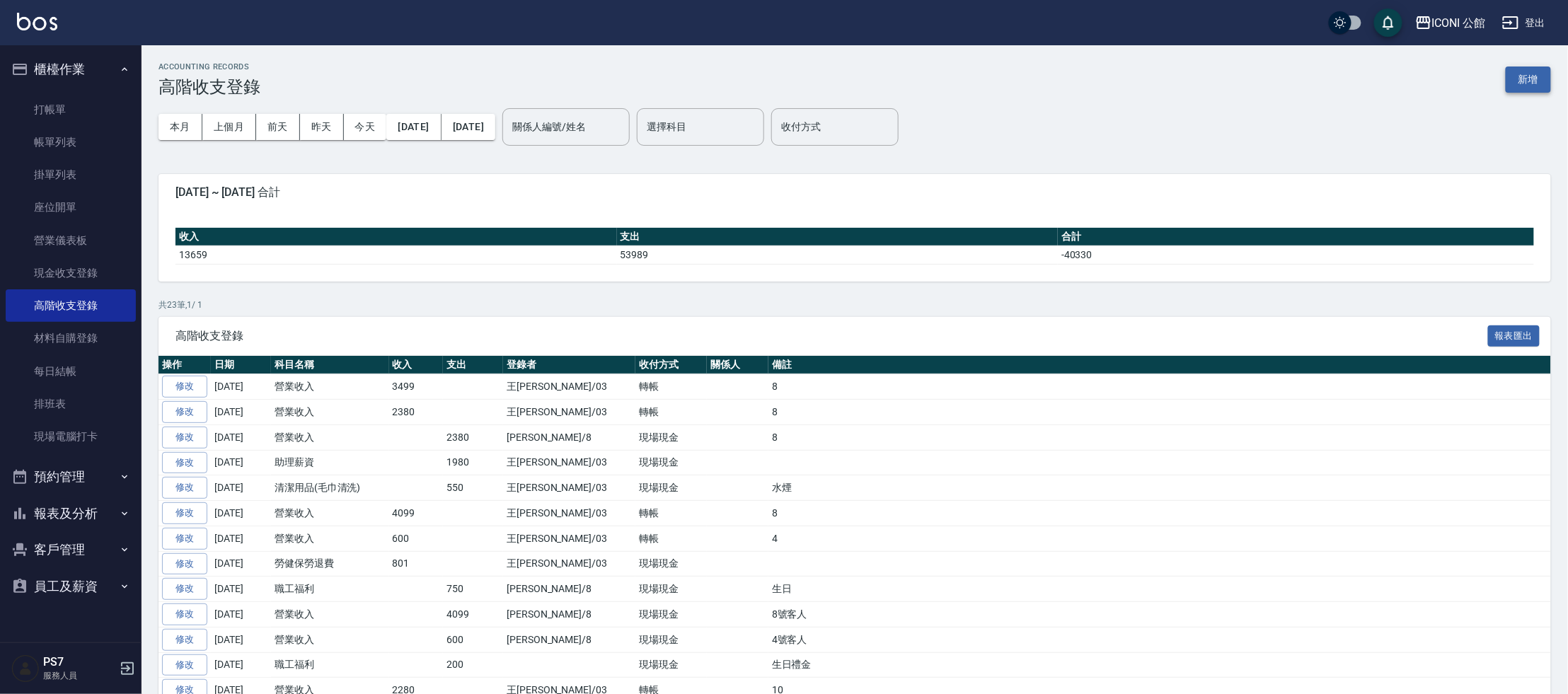
click at [1530, 83] on button "新增" at bounding box center [1528, 79] width 45 height 26
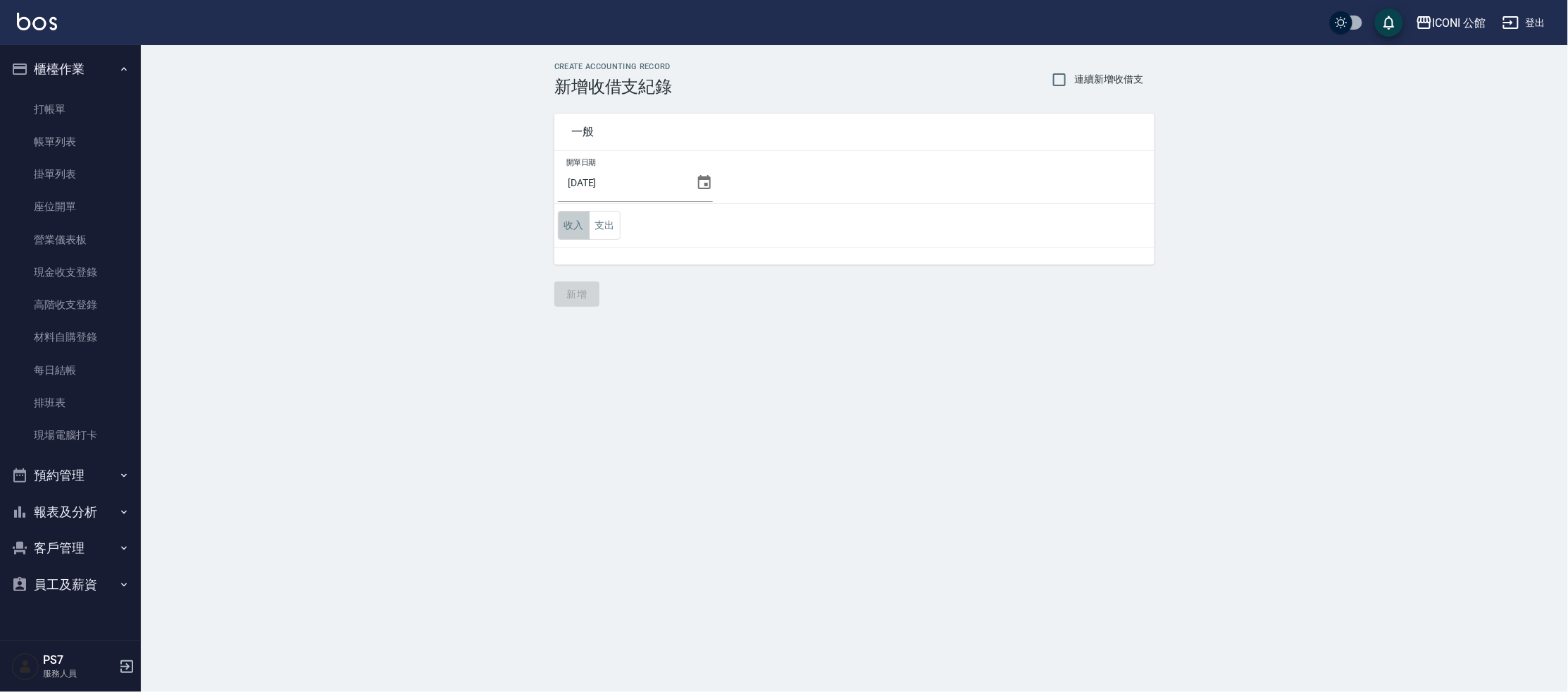
click at [582, 227] on button "收入" at bounding box center [574, 226] width 32 height 29
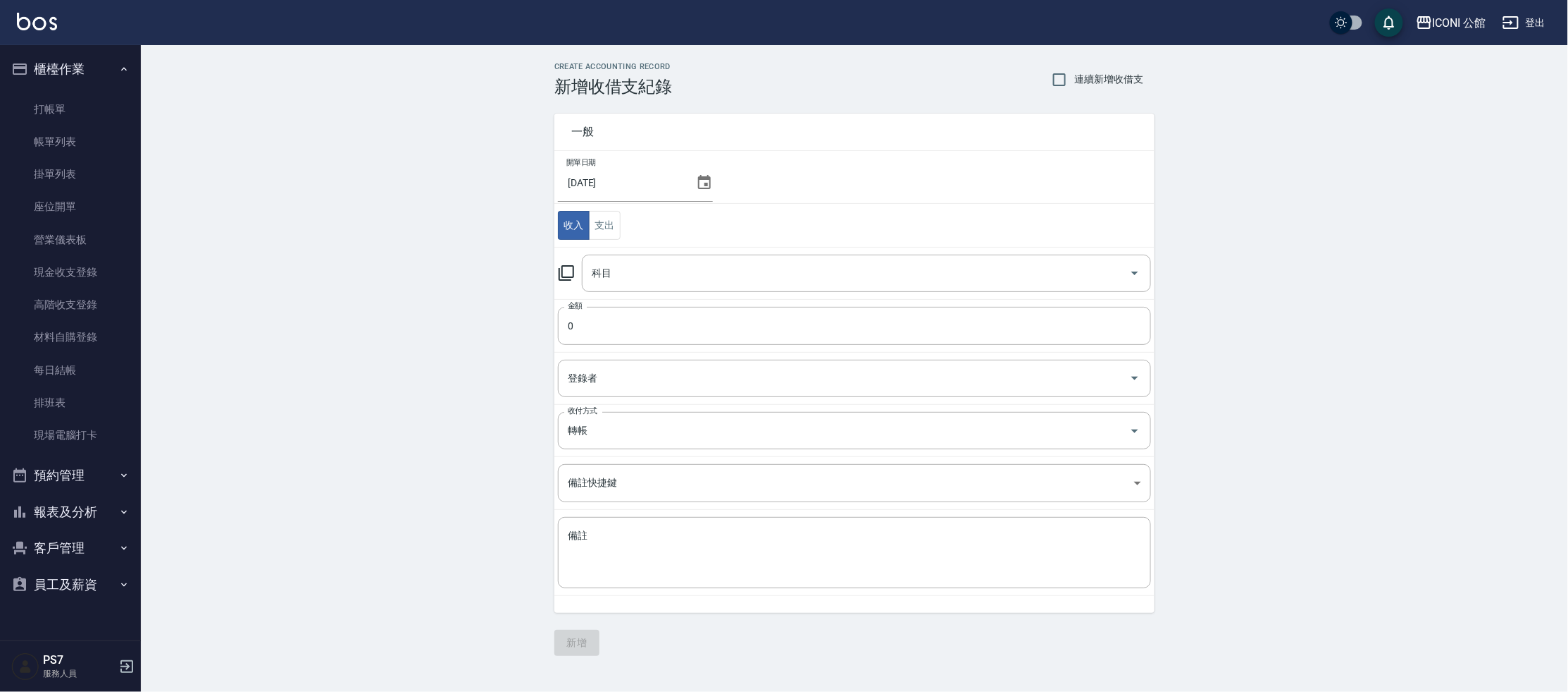
click at [561, 270] on icon at bounding box center [566, 272] width 17 height 17
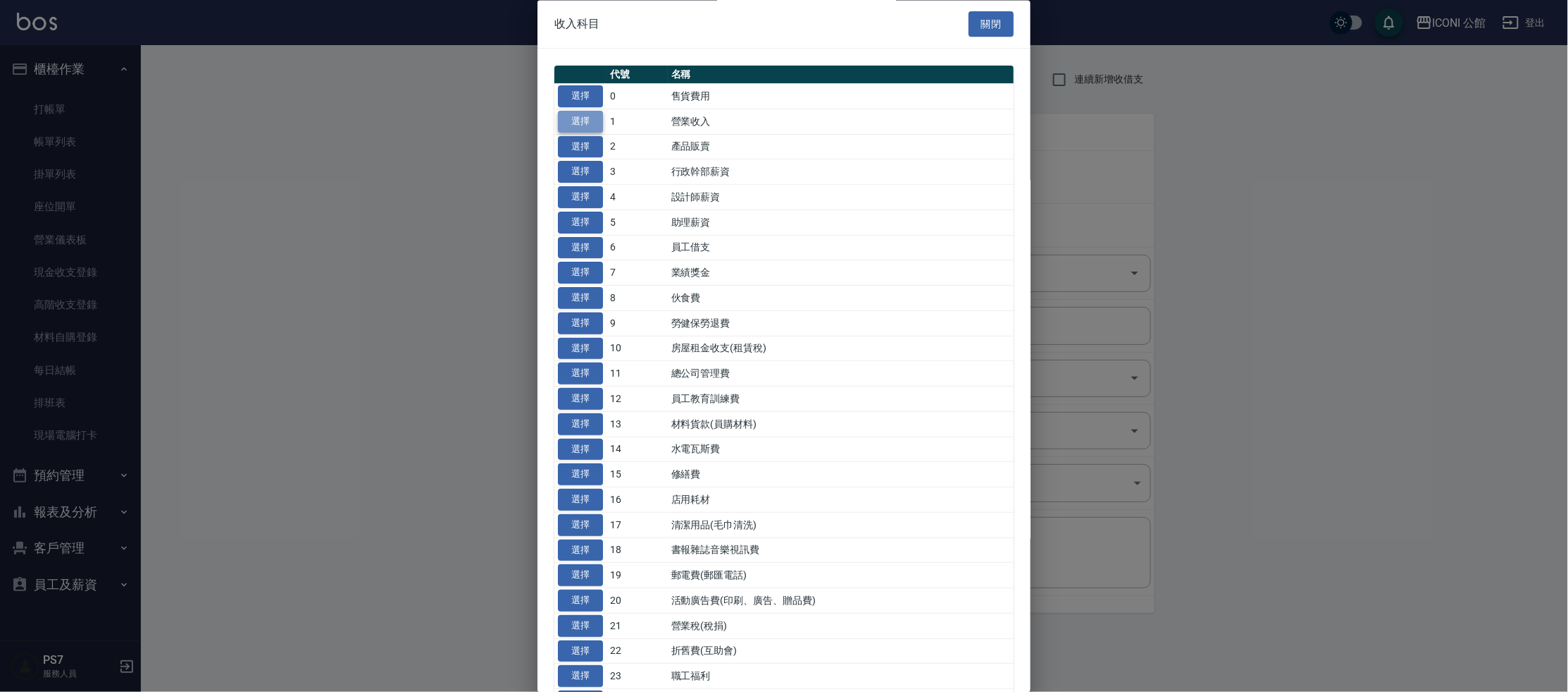
click at [582, 118] on button "選擇" at bounding box center [581, 121] width 45 height 22
type input "1 營業收入"
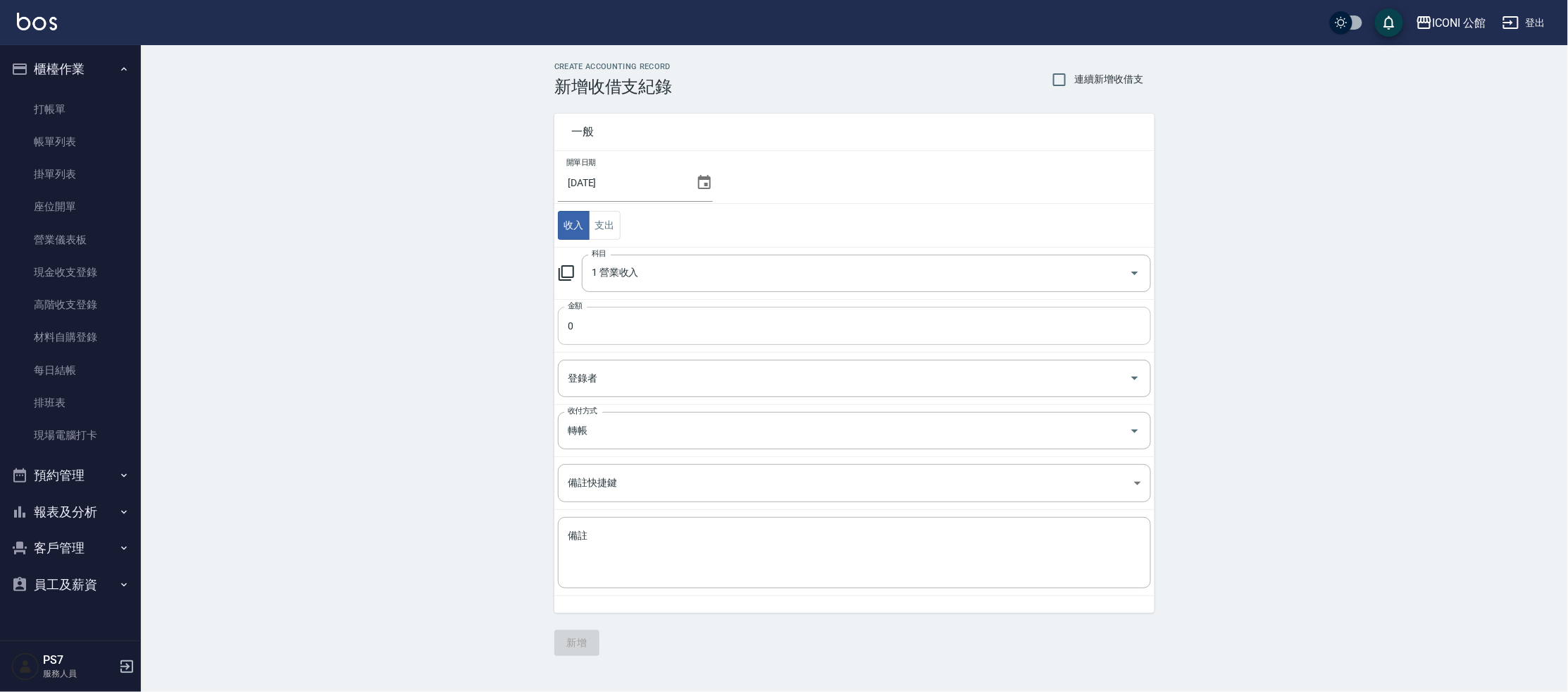
click at [601, 318] on input "0" at bounding box center [855, 325] width 593 height 38
type input "3440"
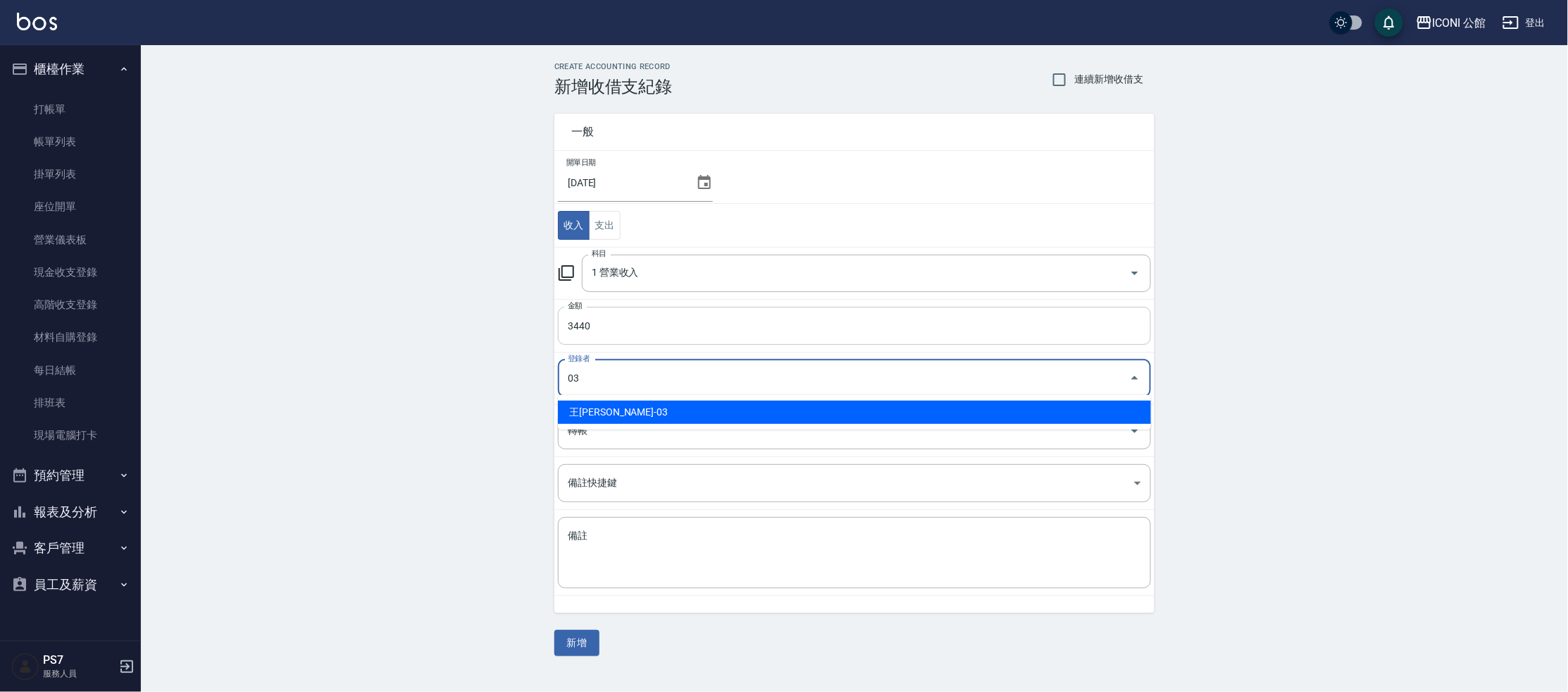
type input "王[PERSON_NAME]-03"
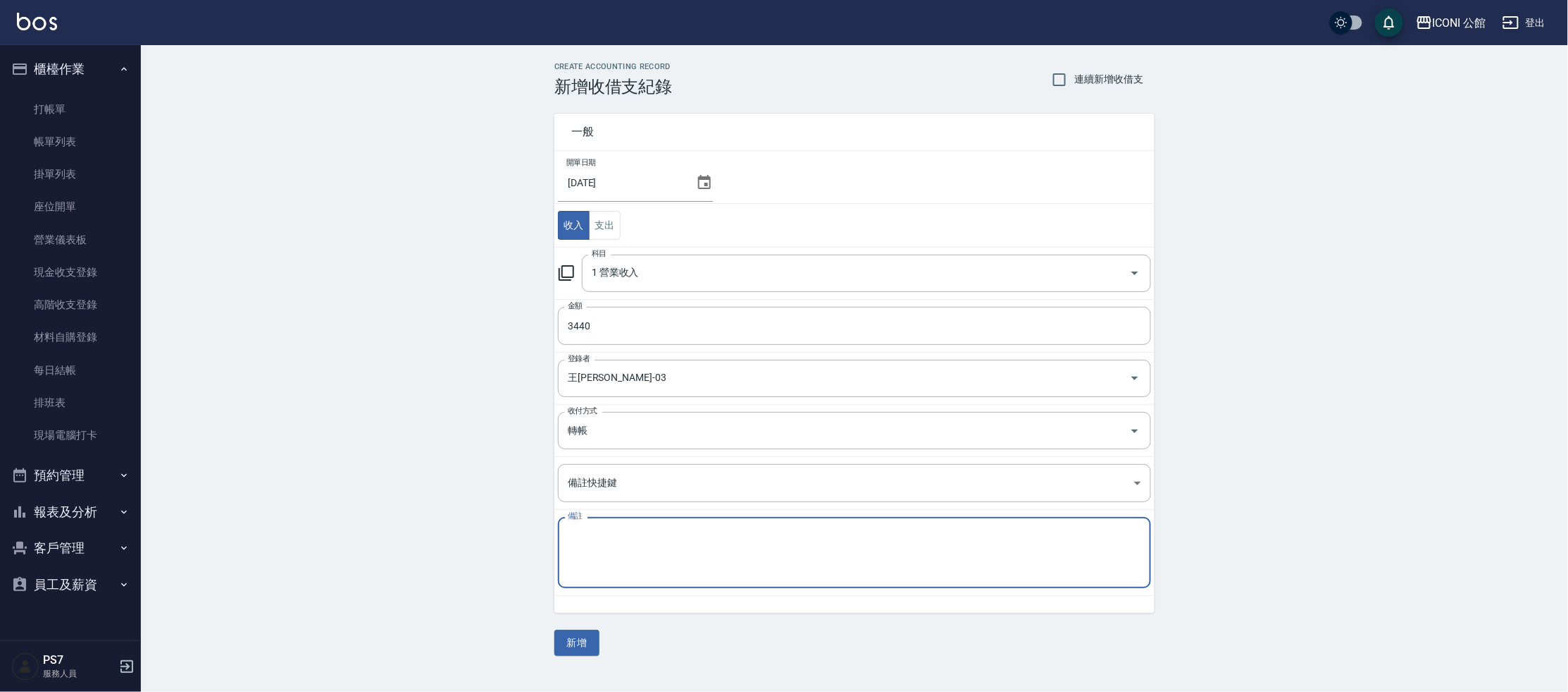
click at [628, 541] on textarea "備註" at bounding box center [855, 552] width 574 height 48
type textarea "10"
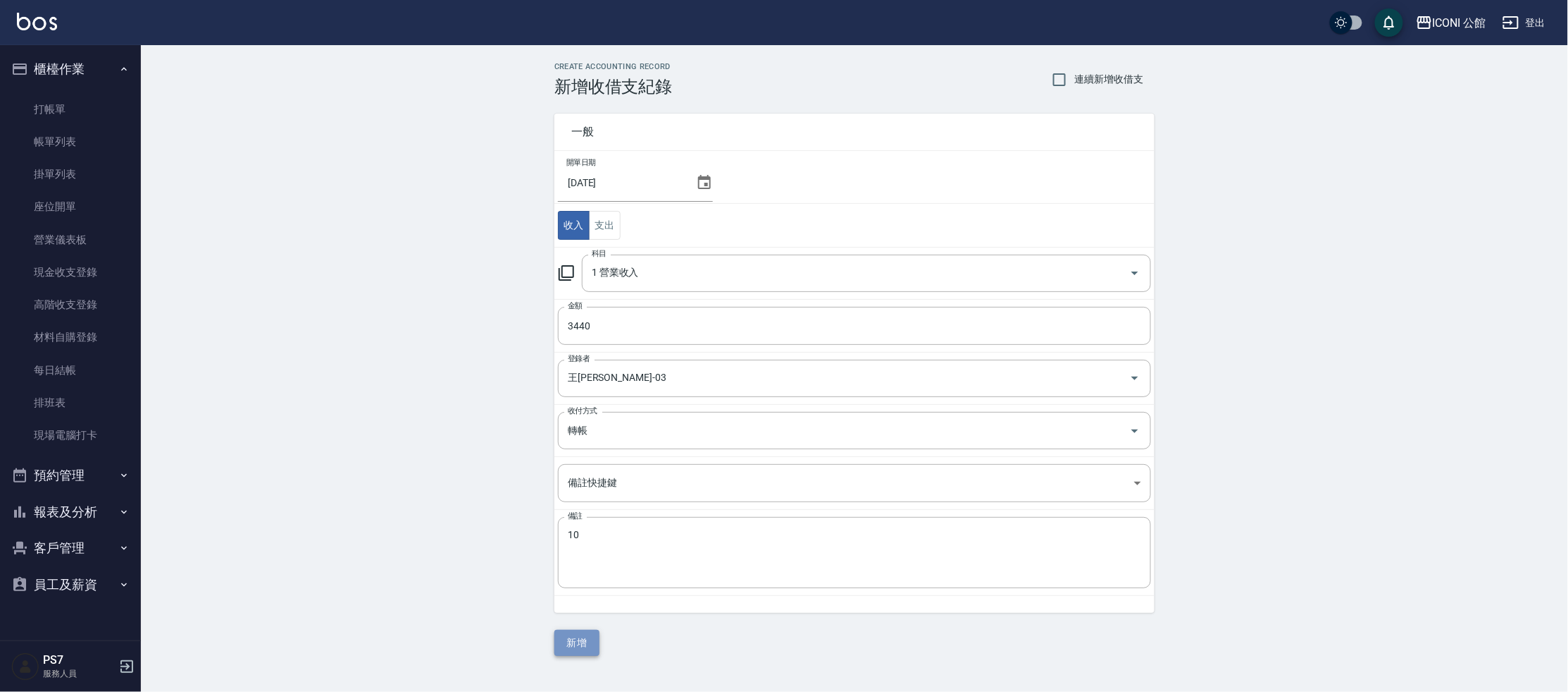
click at [588, 640] on button "新增" at bounding box center [577, 643] width 45 height 26
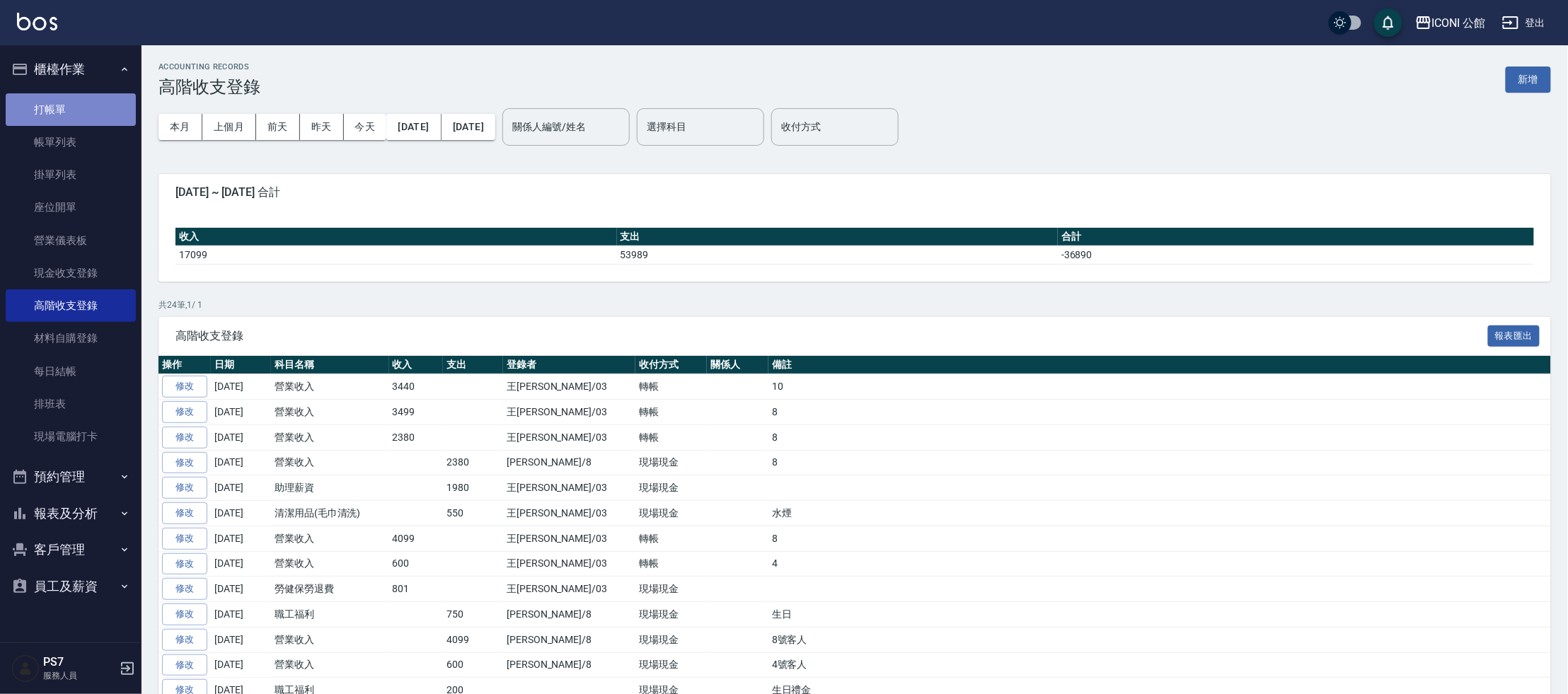
click at [88, 109] on link "打帳單" at bounding box center [71, 109] width 130 height 32
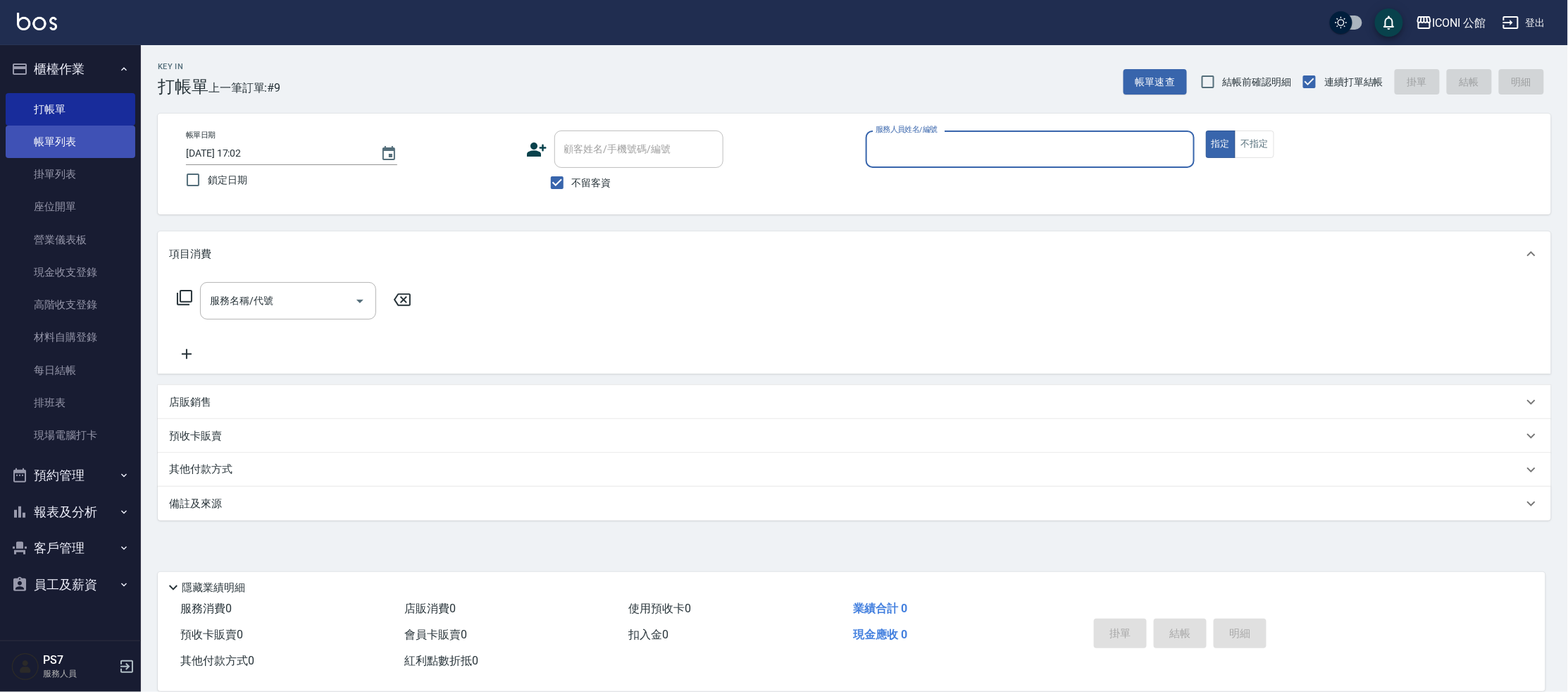
click at [92, 142] on link "帳單列表" at bounding box center [70, 141] width 129 height 32
